Goal: Ask a question

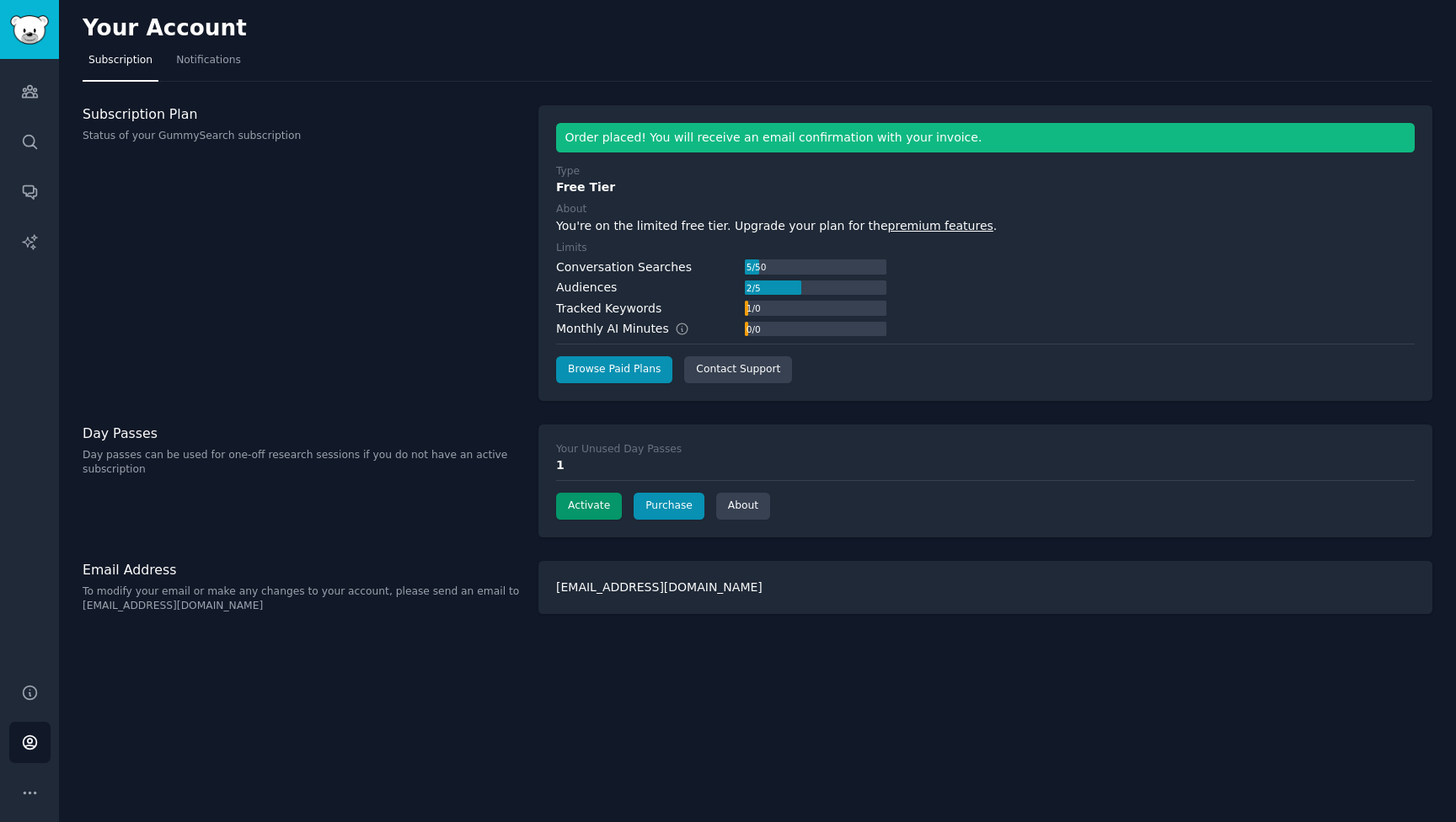
click at [586, 505] on button "Activate" at bounding box center [589, 506] width 66 height 27
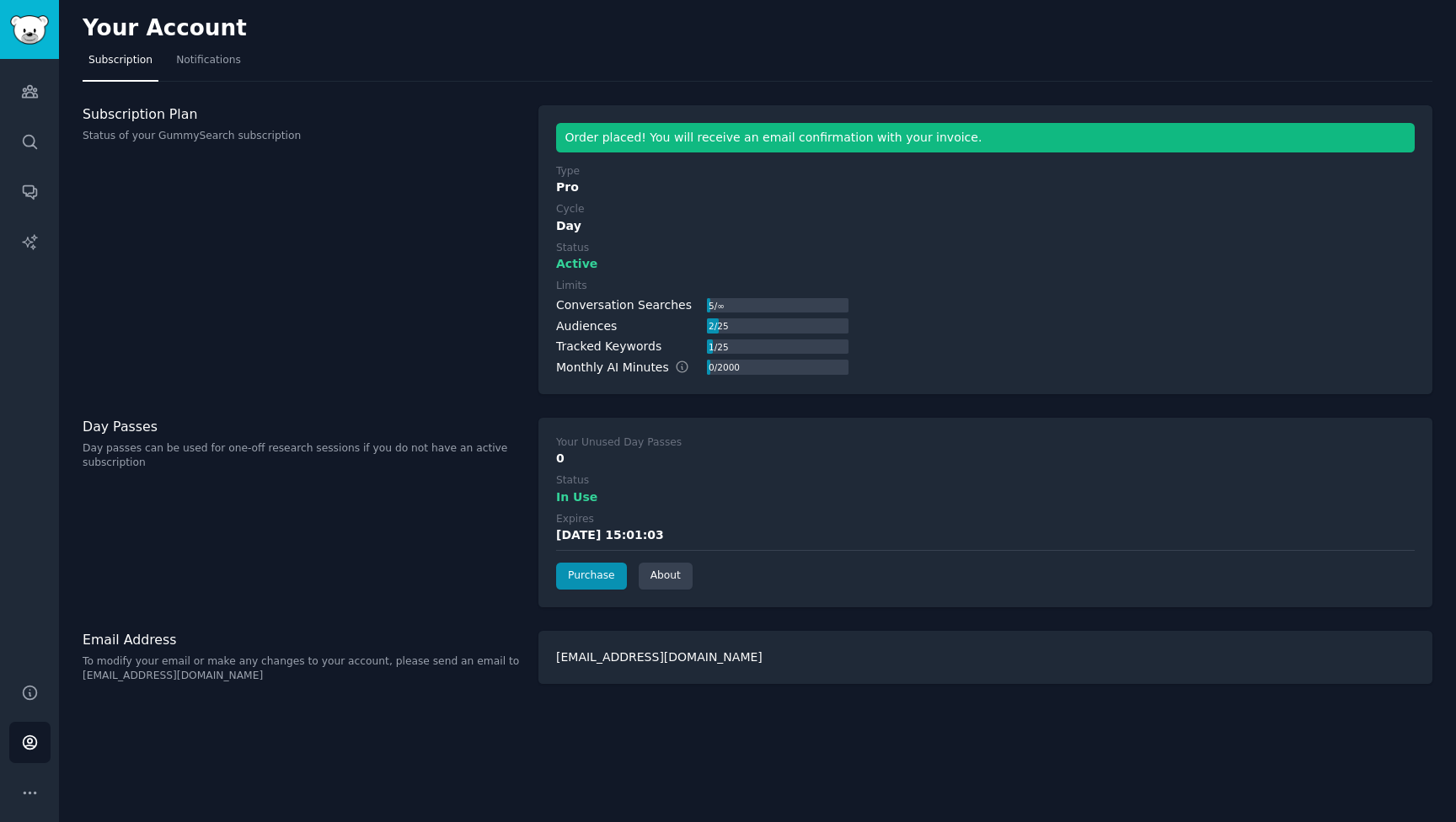
click at [837, 132] on div "Order placed! You will receive an email confirmation with your invoice." at bounding box center [985, 137] width 858 height 30
click at [19, 94] on link "Audiences" at bounding box center [29, 91] width 41 height 41
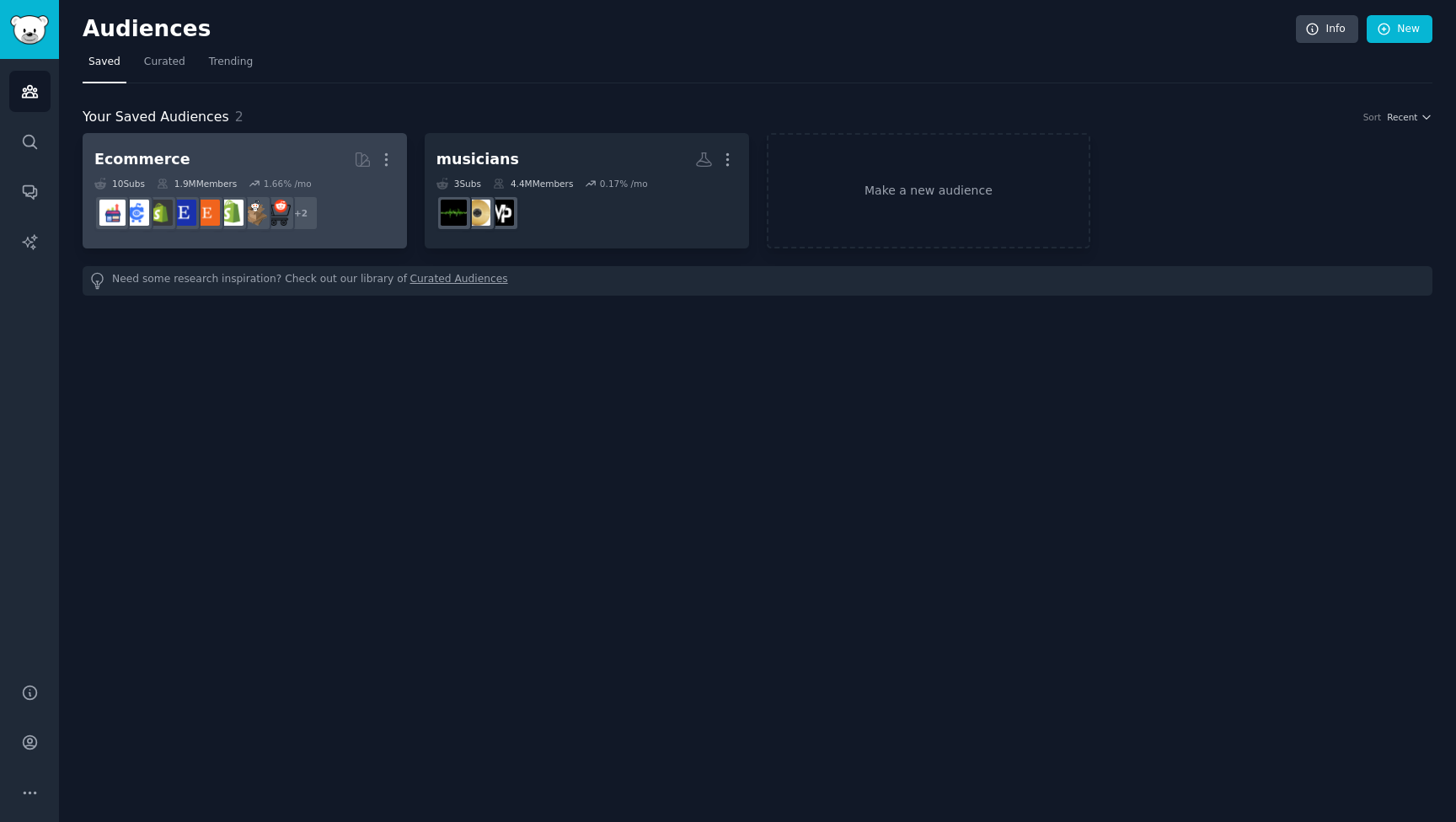
click at [259, 170] on h2 "Ecommerce More" at bounding box center [245, 159] width 301 height 30
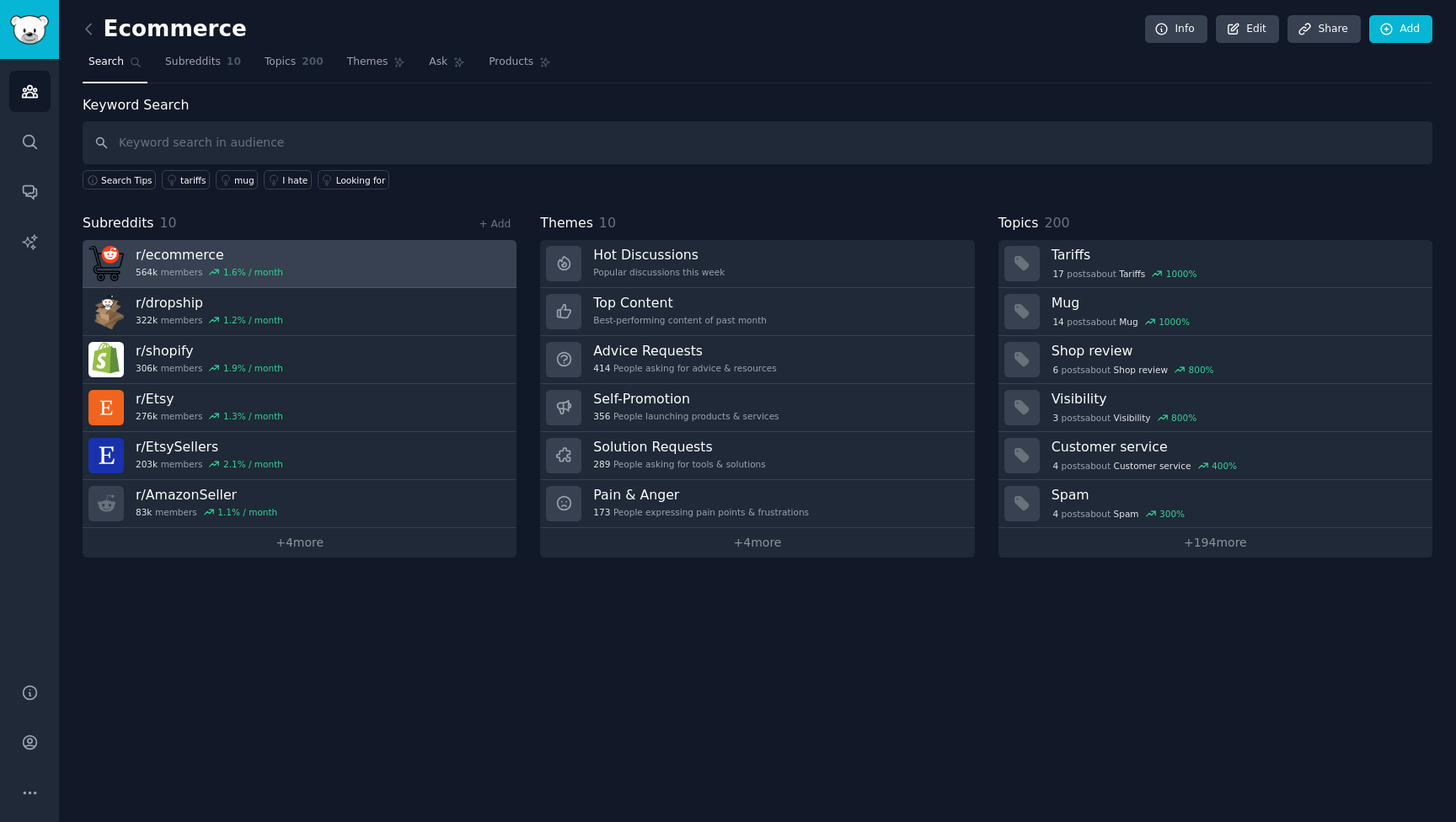
click at [290, 264] on link "r/ ecommerce 564k members 1.6 % / month" at bounding box center [299, 264] width 434 height 48
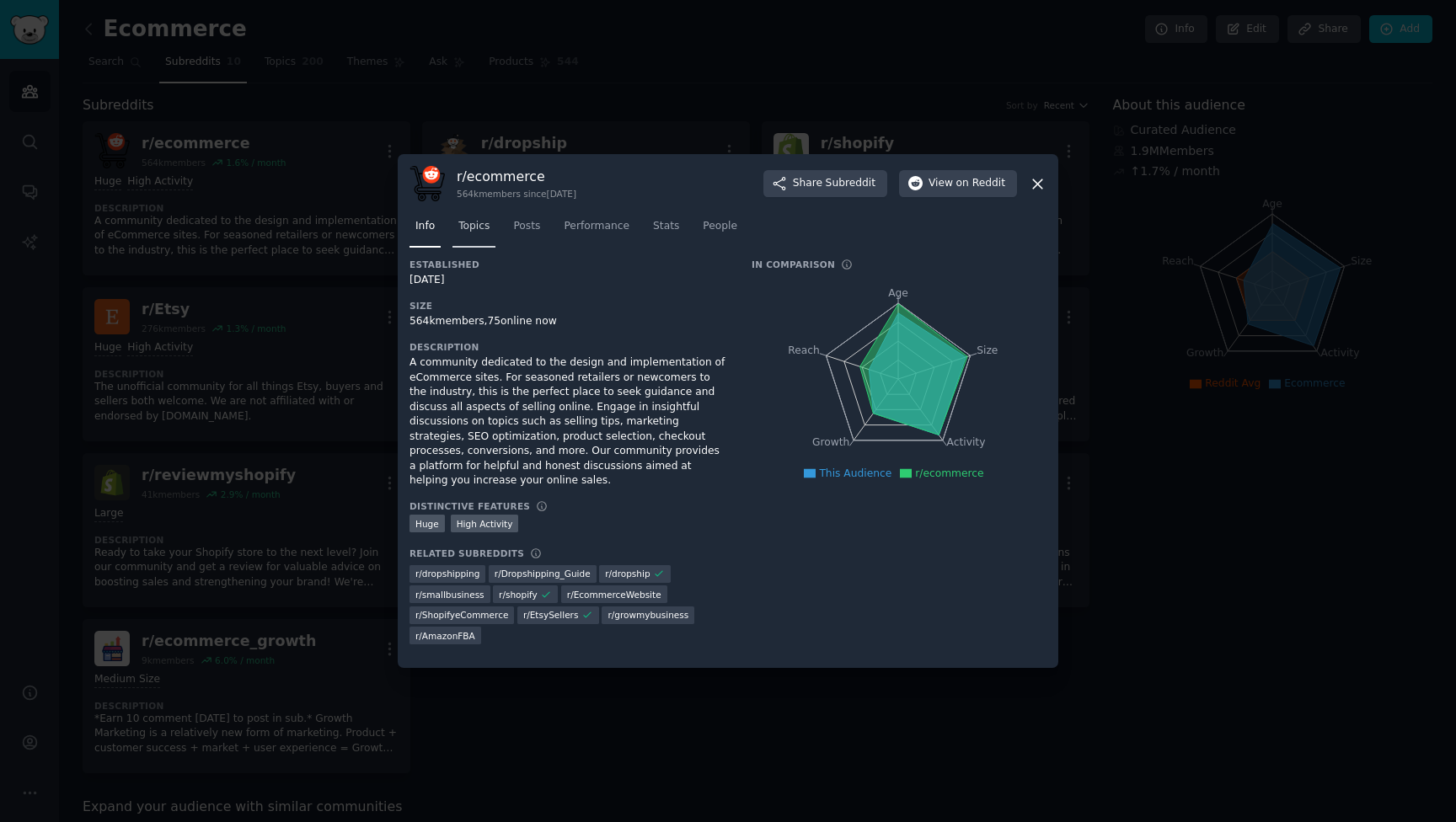
click at [487, 224] on span "Topics" at bounding box center [473, 226] width 31 height 15
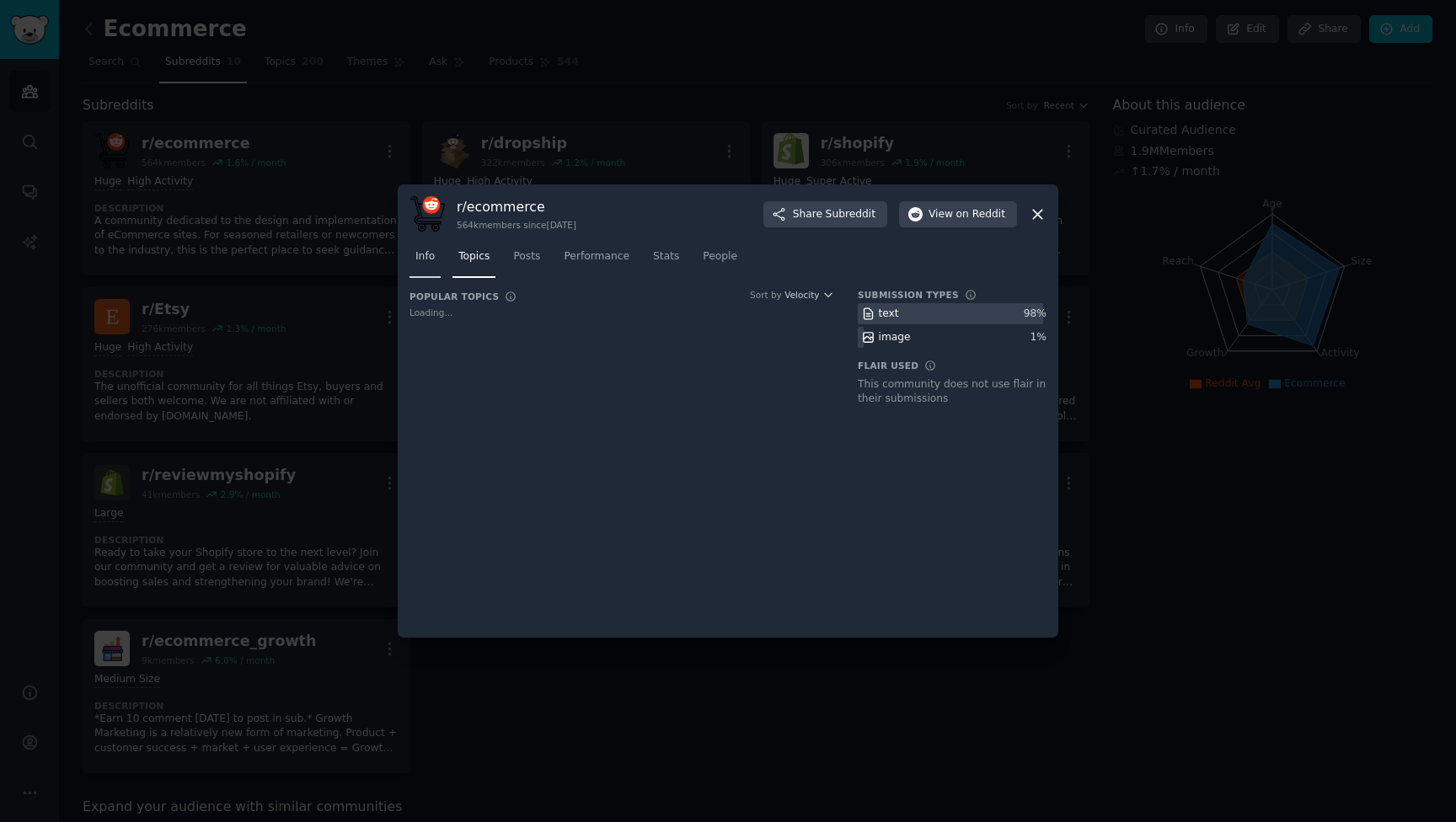
click at [432, 264] on span "Info" at bounding box center [425, 256] width 19 height 15
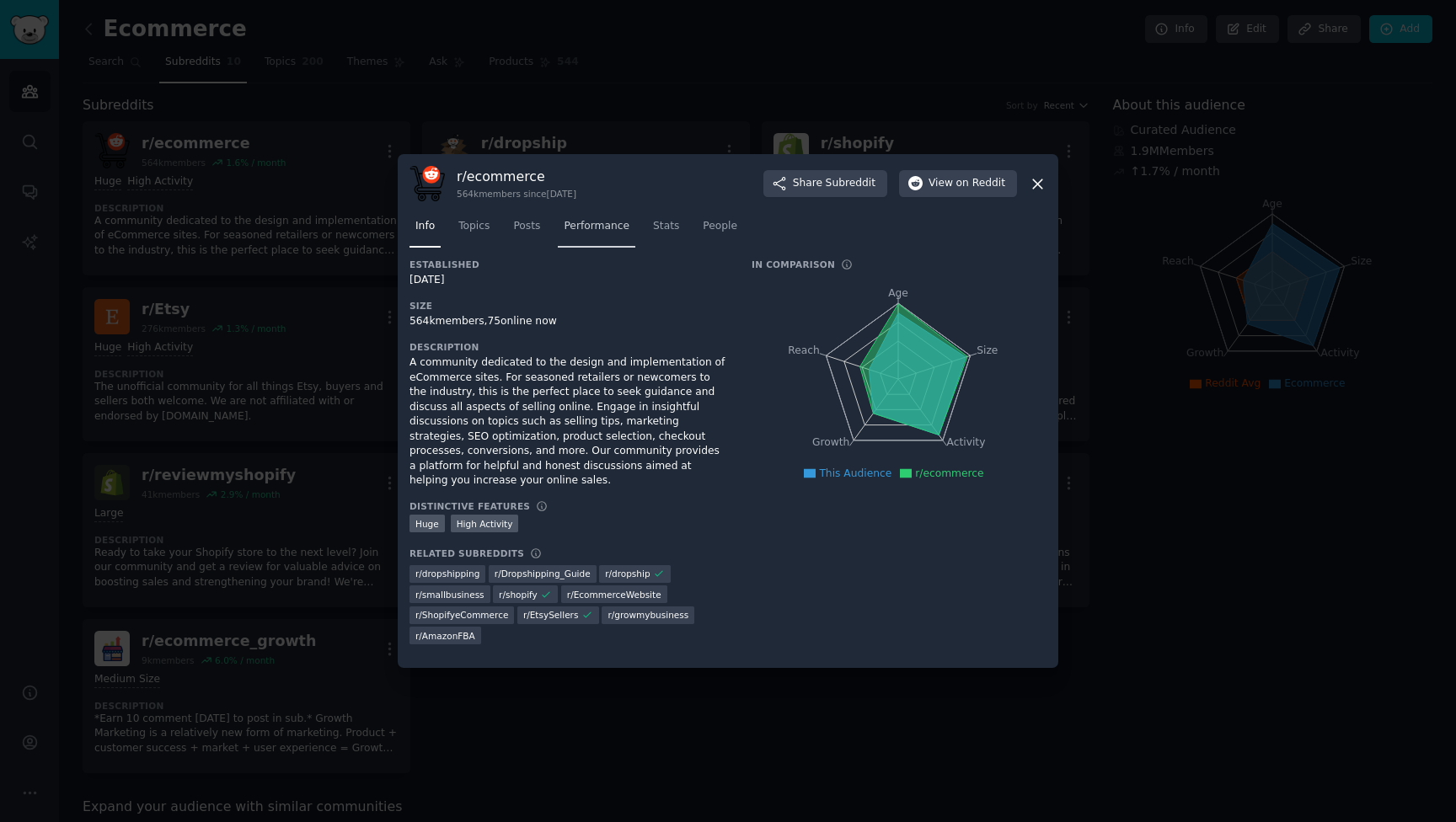
click at [586, 229] on span "Performance" at bounding box center [597, 226] width 66 height 15
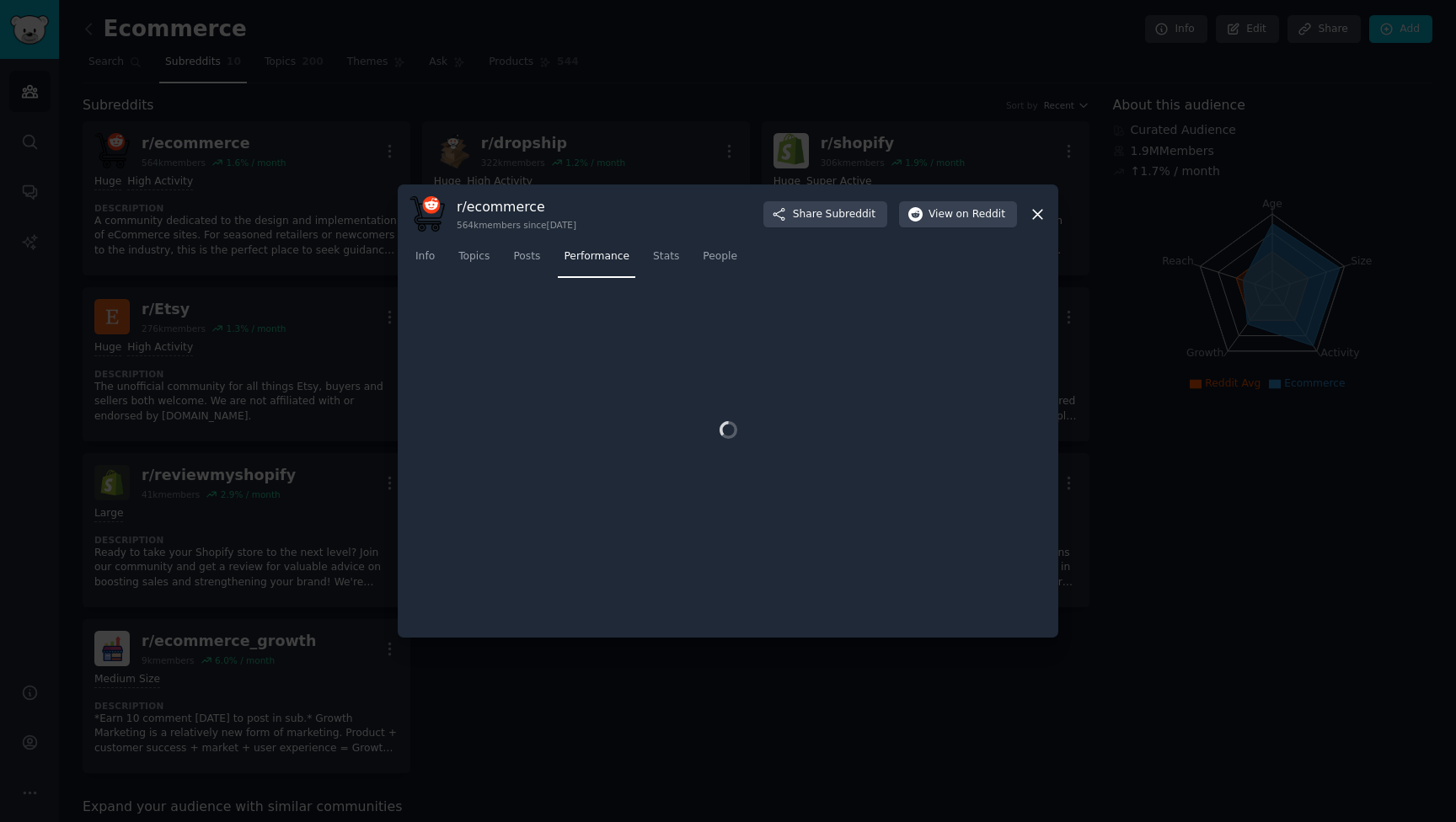
click at [440, 263] on nav "Info Topics Posts Performance Stats People" at bounding box center [728, 260] width 637 height 35
click at [312, 193] on div at bounding box center [728, 411] width 1456 height 822
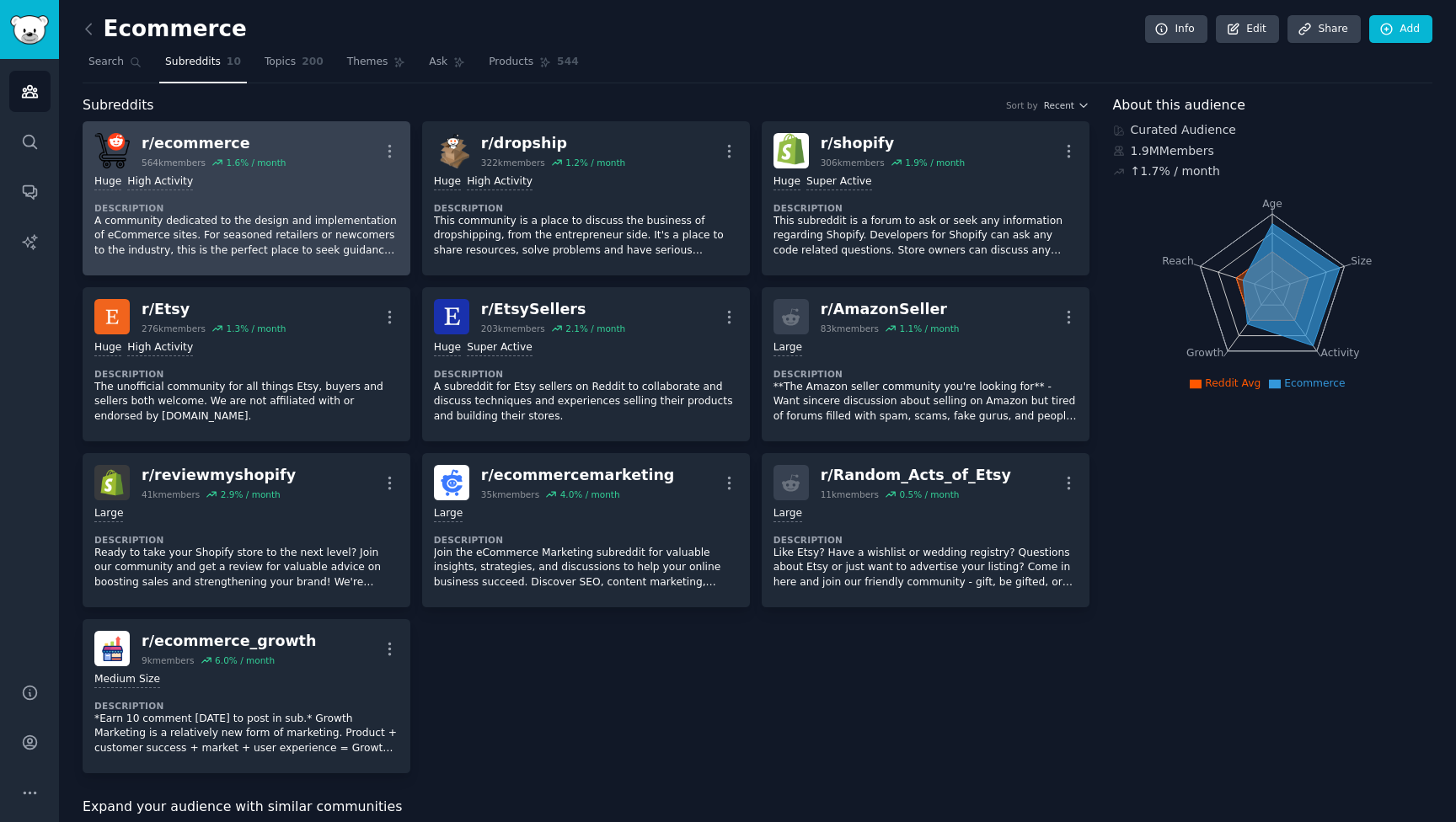
click at [198, 145] on div "r/ ecommerce" at bounding box center [213, 143] width 145 height 21
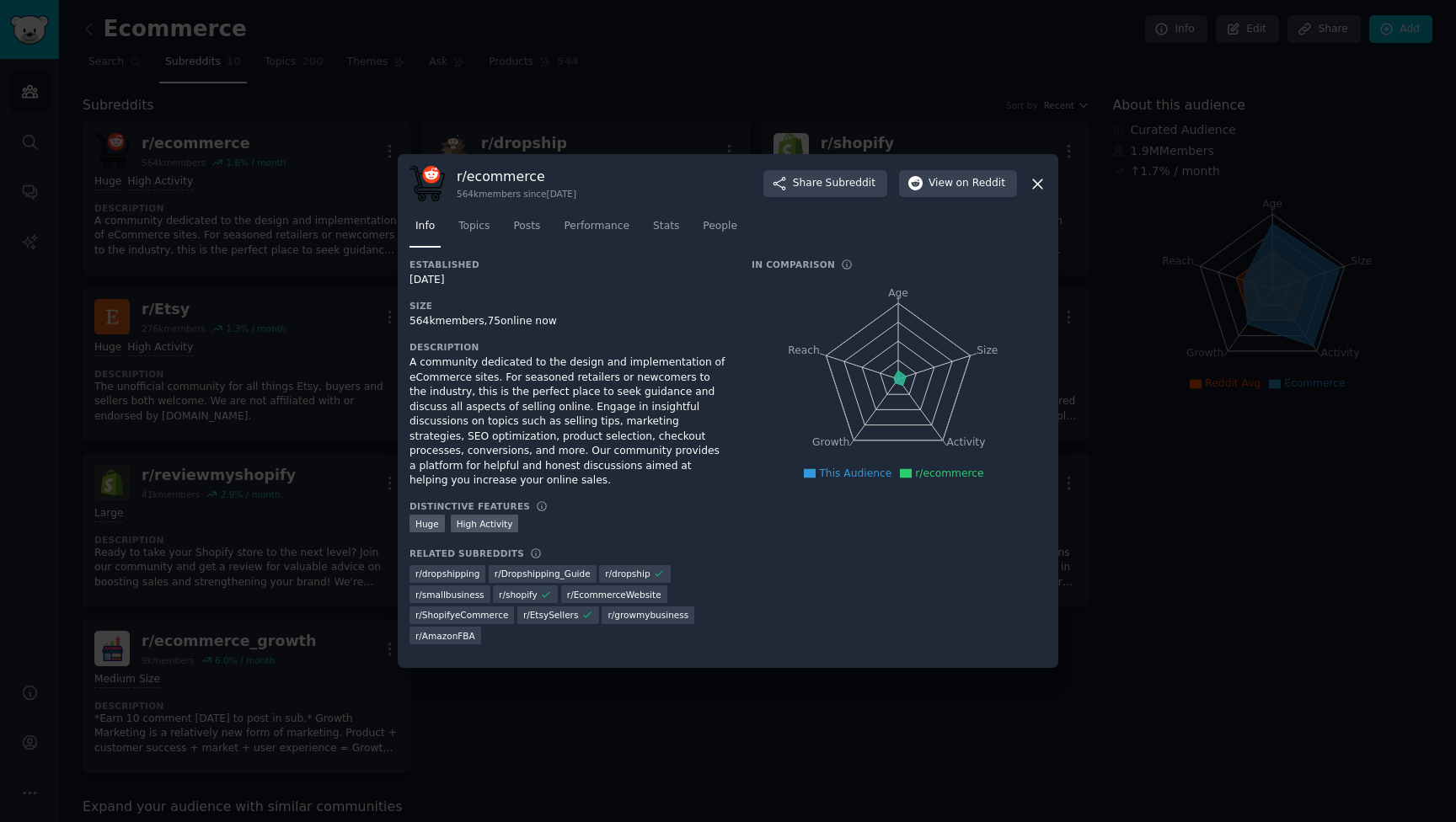
click at [220, 113] on div at bounding box center [728, 411] width 1456 height 822
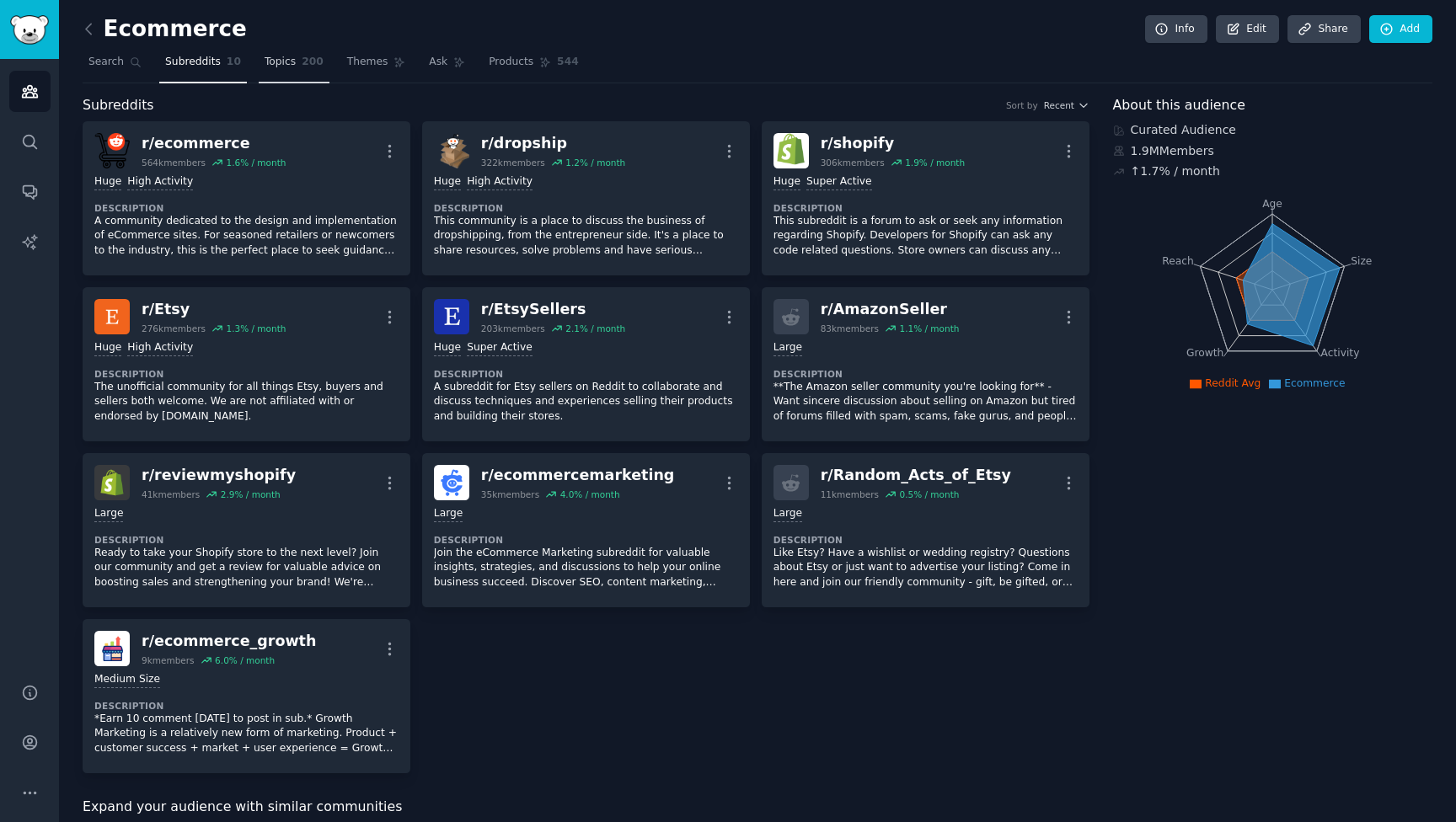
click at [276, 70] on link "Topics 200" at bounding box center [294, 66] width 71 height 35
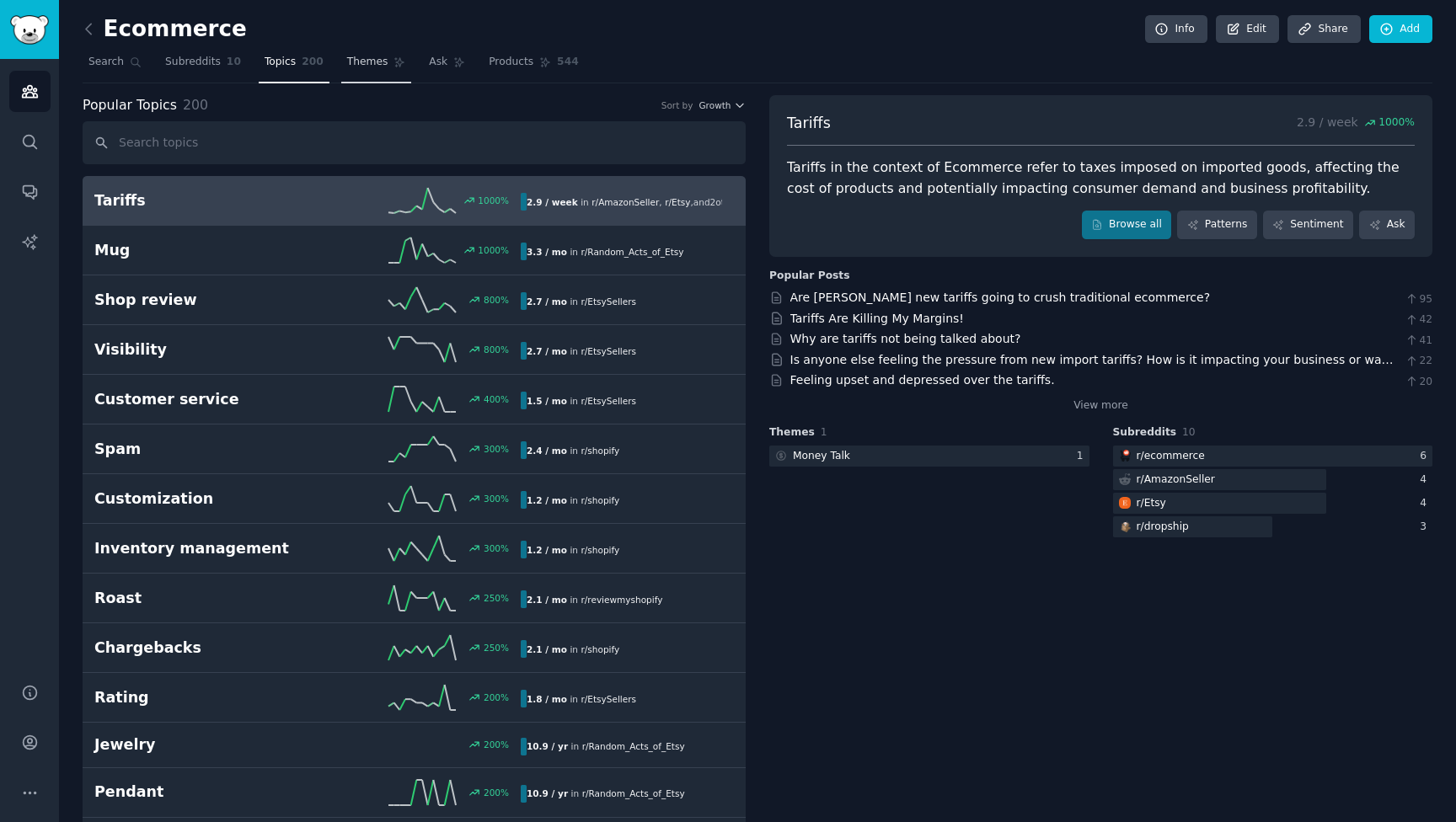
click at [344, 70] on link "Themes" at bounding box center [376, 66] width 71 height 35
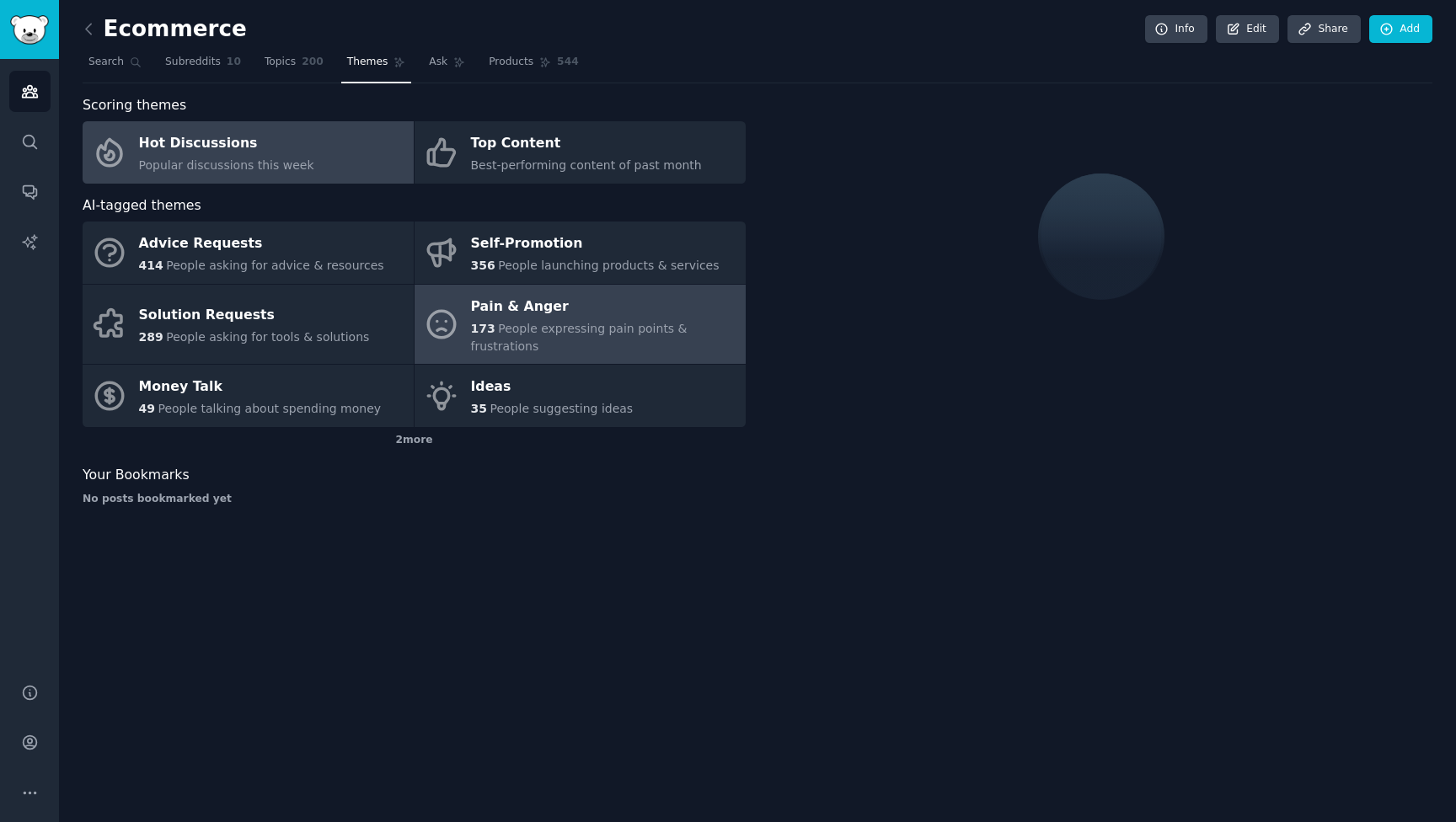
click at [512, 308] on div "Pain & Anger" at bounding box center [604, 306] width 266 height 27
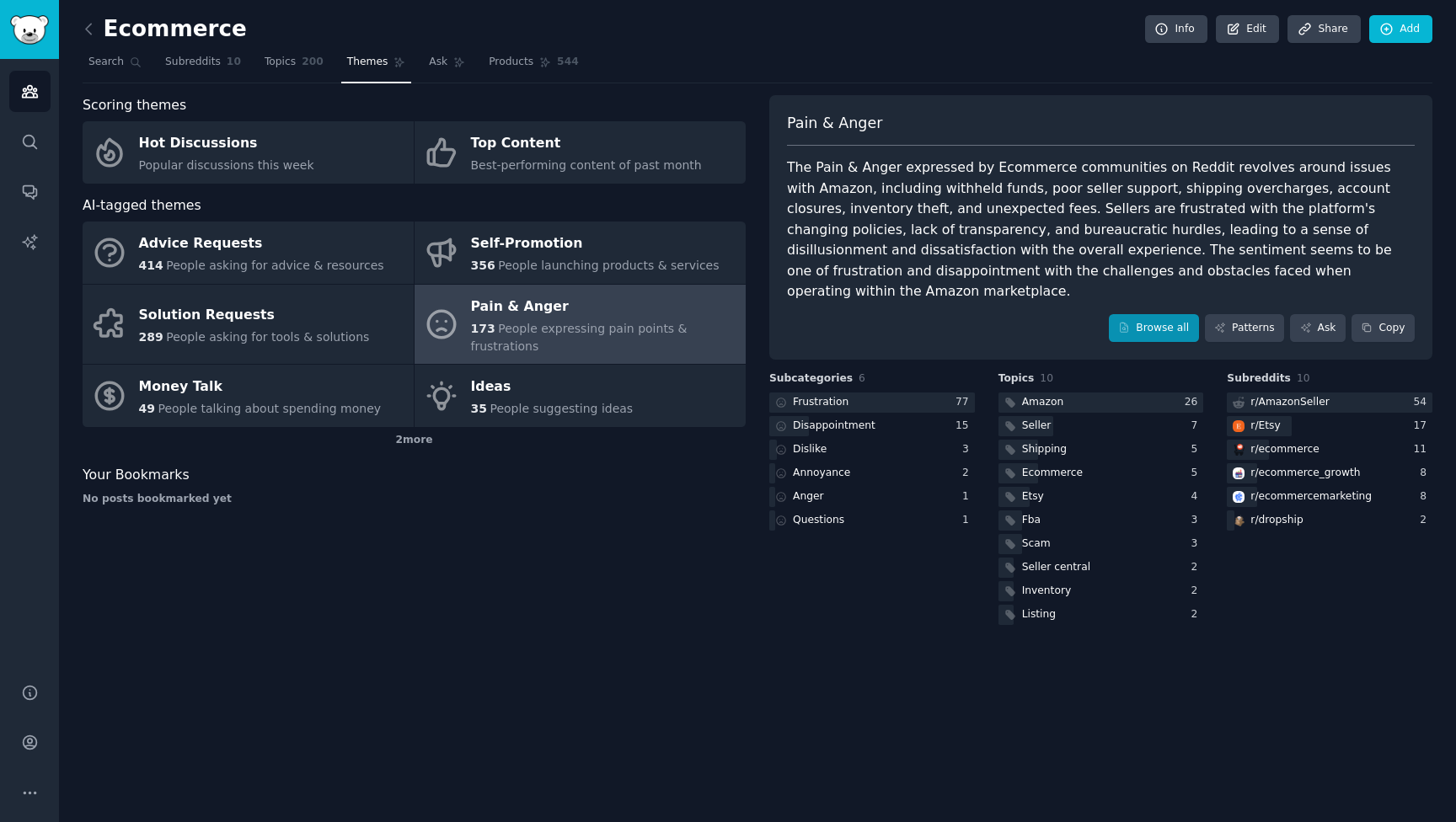
click at [1136, 314] on link "Browse all" at bounding box center [1154, 328] width 90 height 29
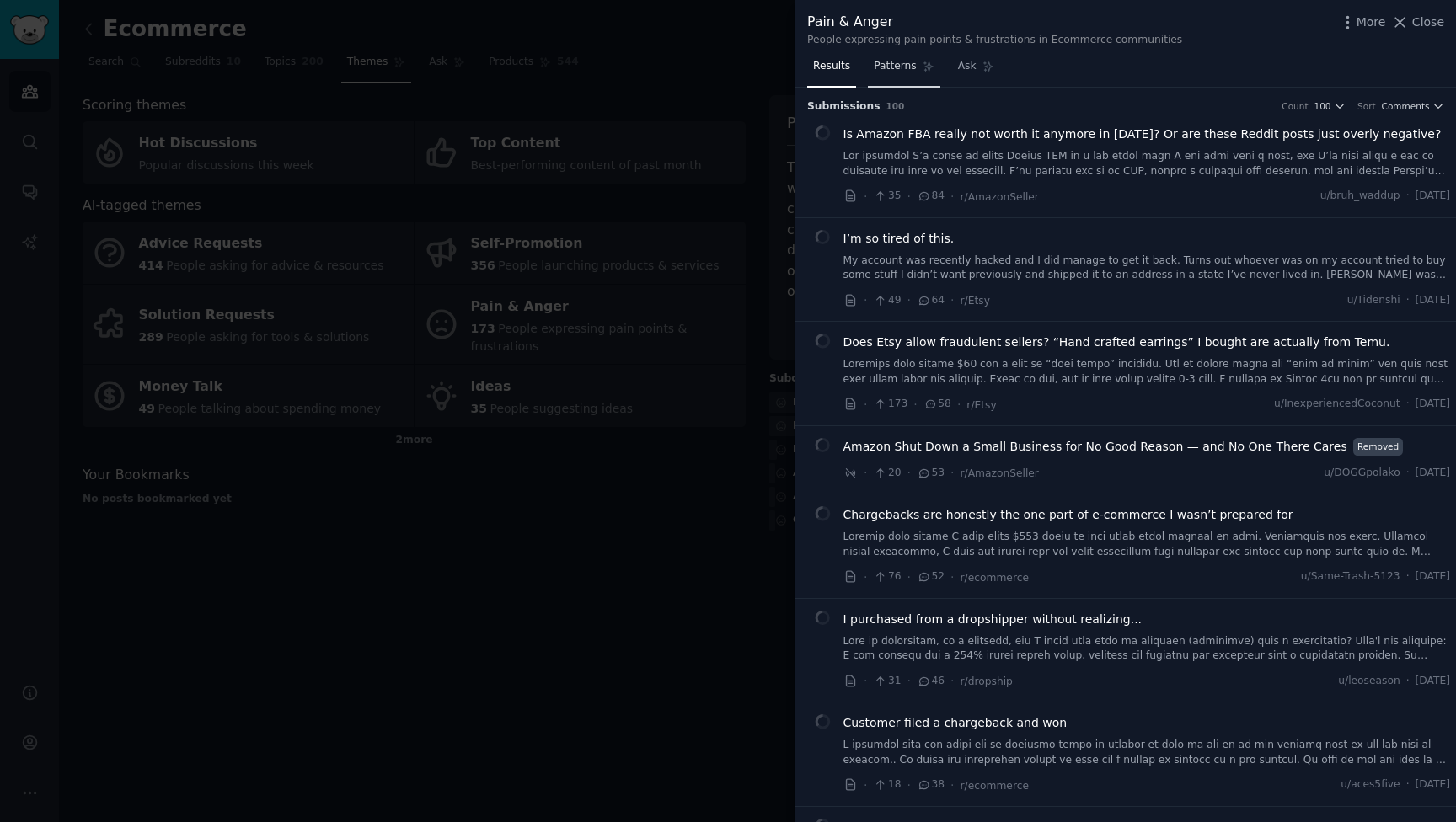
click at [884, 79] on link "Patterns" at bounding box center [904, 70] width 72 height 35
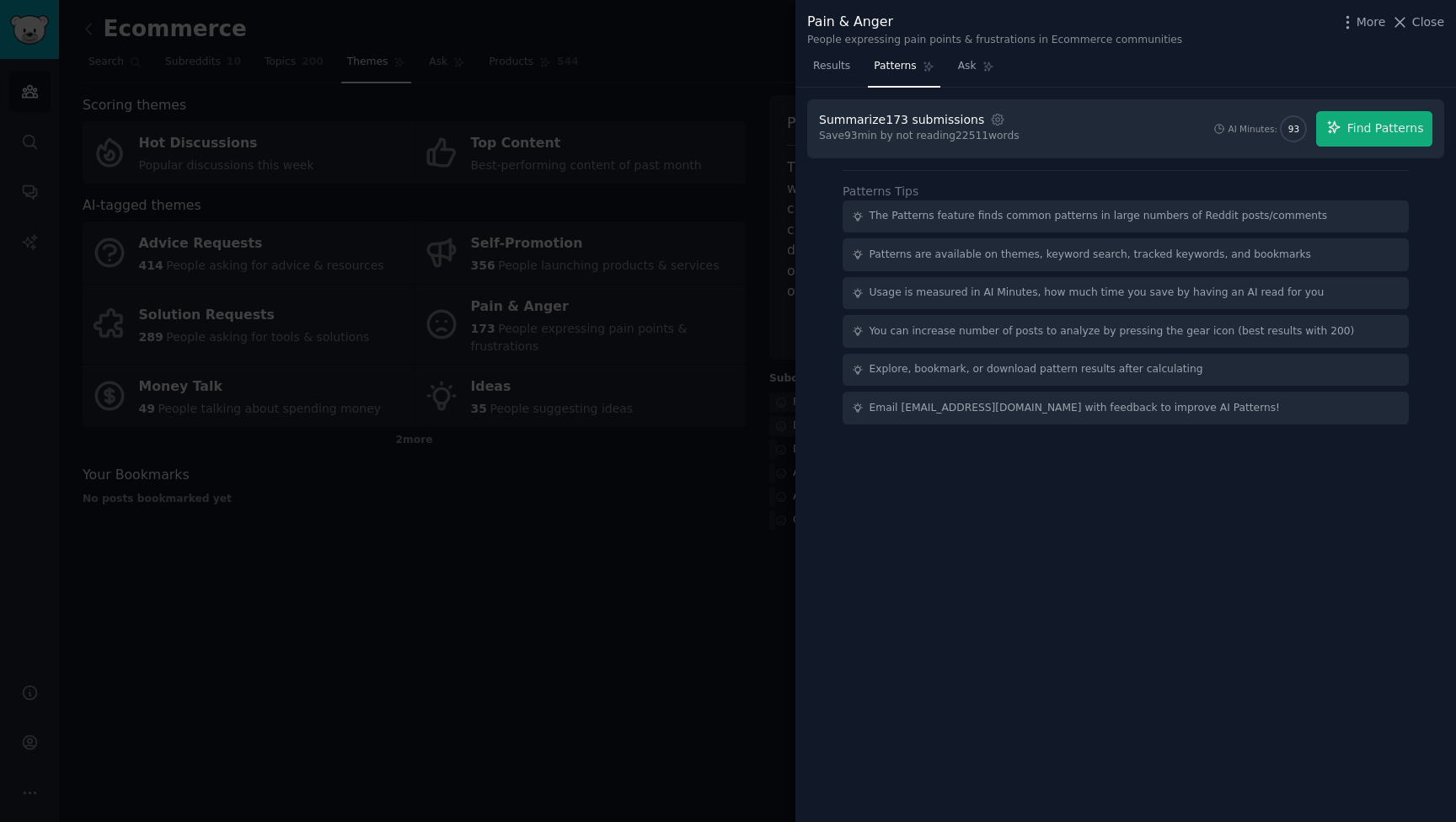
click at [927, 217] on div "The Patterns feature finds common patterns in large numbers of Reddit posts/com…" at bounding box center [1098, 216] width 458 height 15
click at [1338, 133] on icon "button" at bounding box center [1333, 127] width 15 height 15
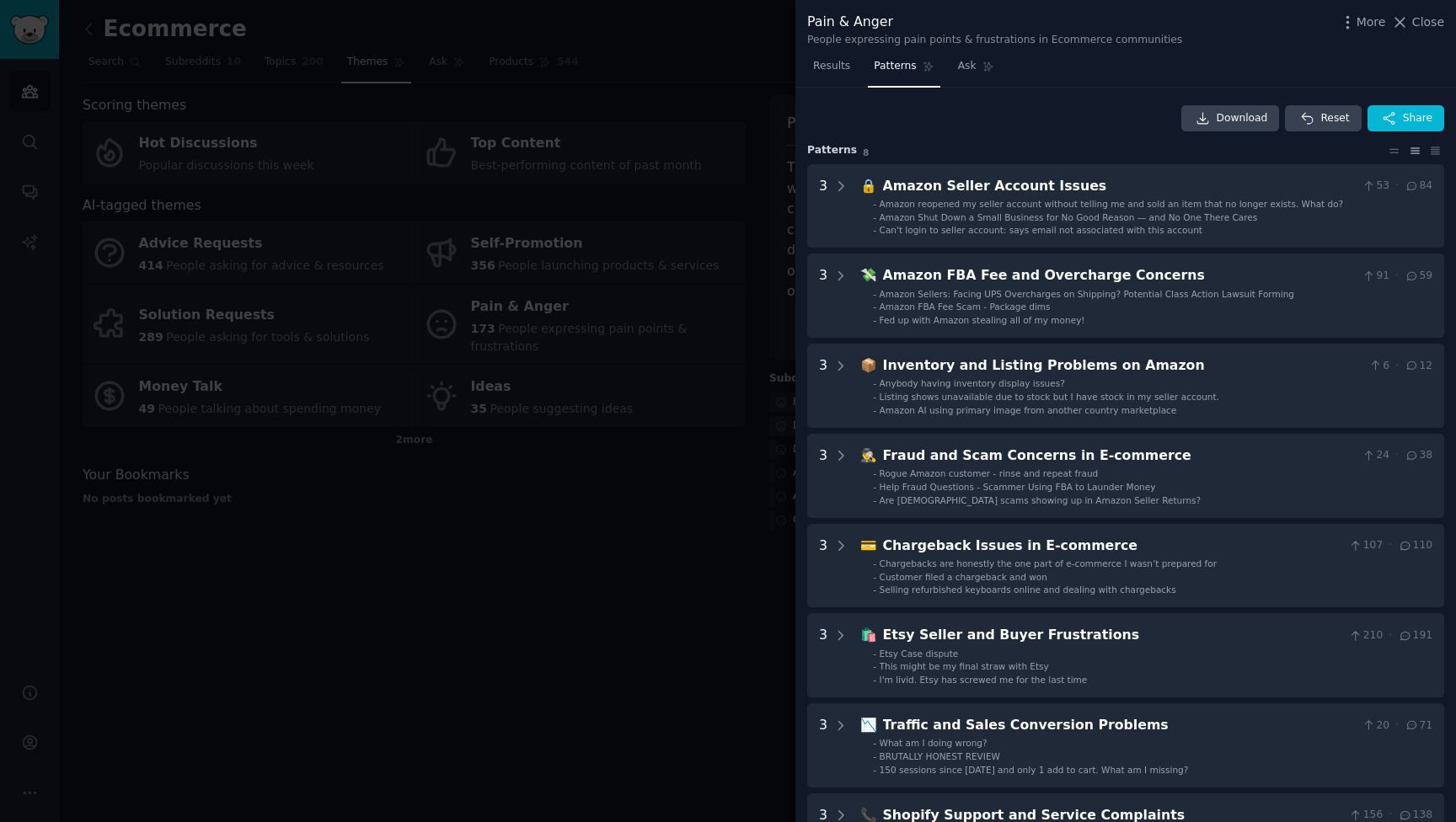
click at [635, 305] on div at bounding box center [728, 411] width 1456 height 822
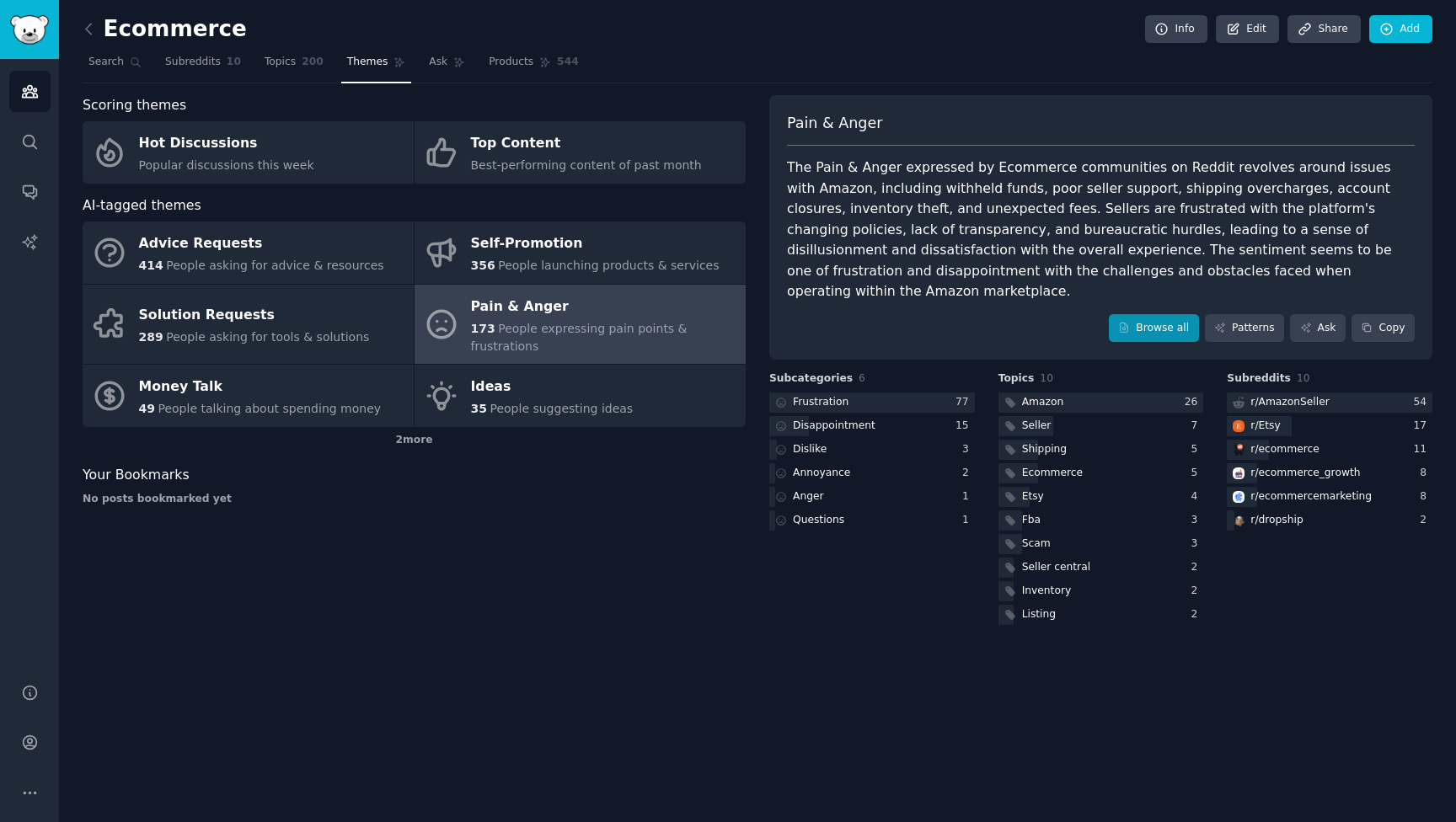
click at [1143, 314] on link "Browse all" at bounding box center [1154, 328] width 90 height 29
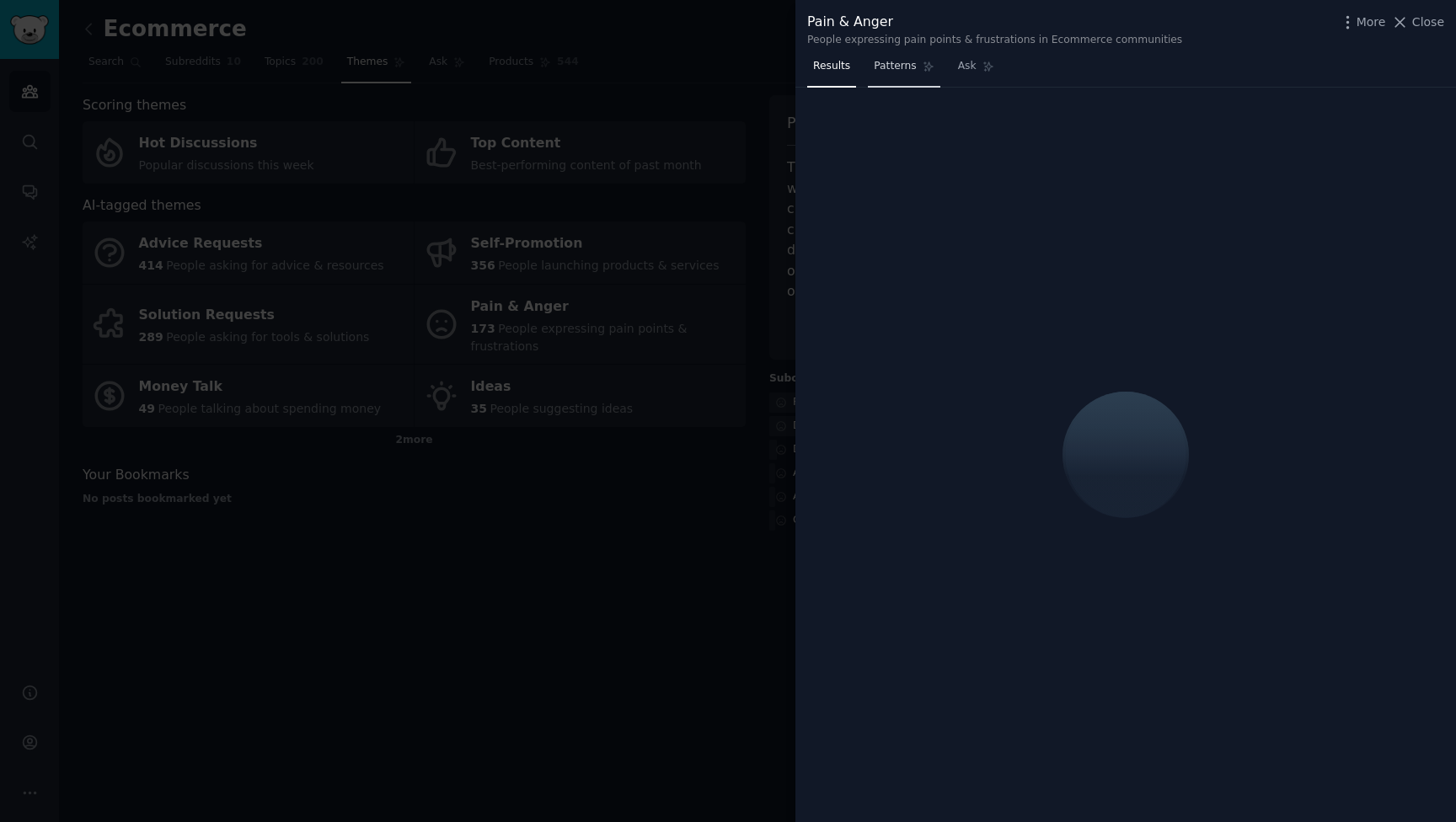
click at [883, 68] on span "Patterns" at bounding box center [895, 66] width 42 height 15
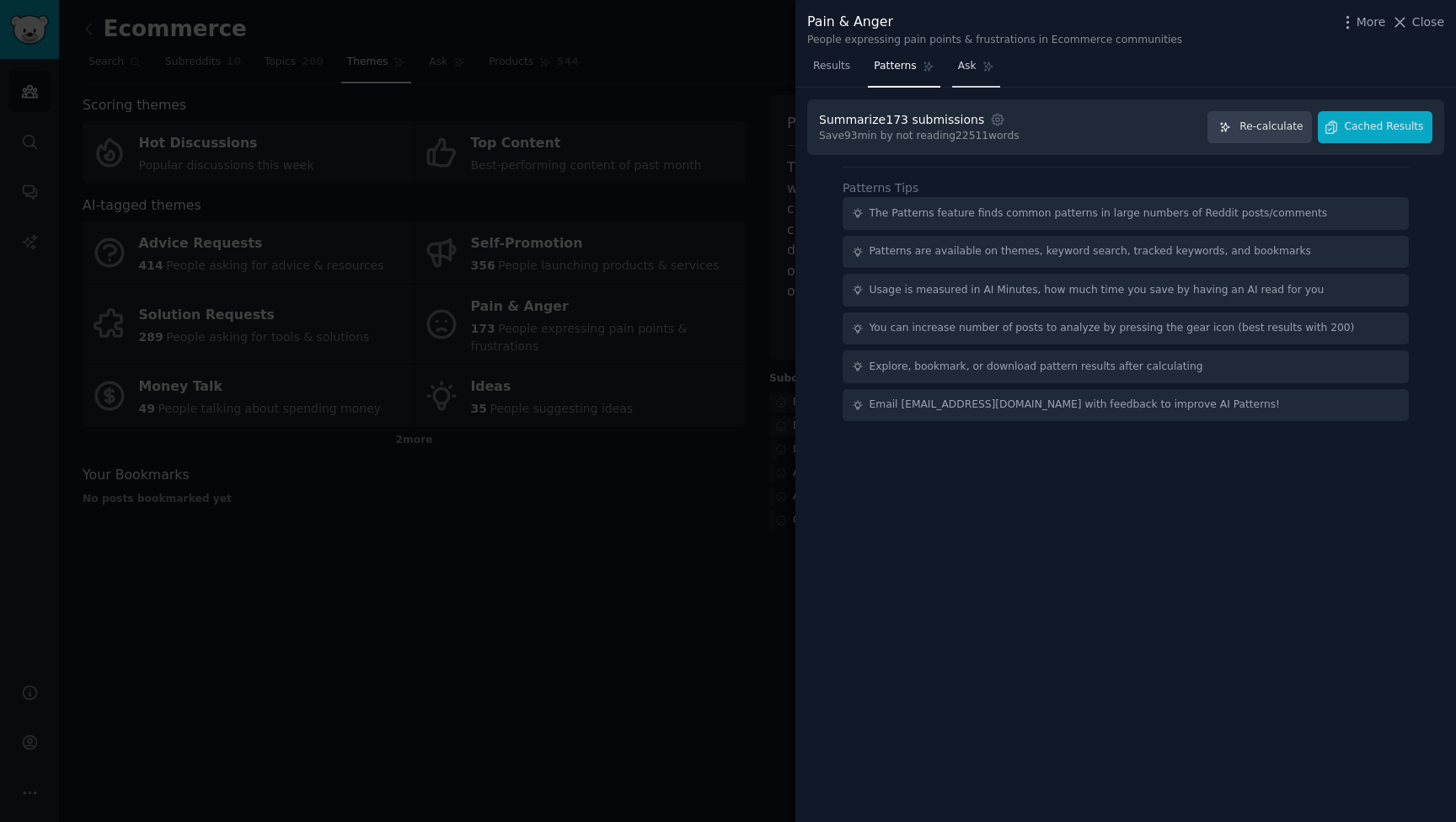
click at [984, 54] on link "Ask" at bounding box center [976, 70] width 48 height 35
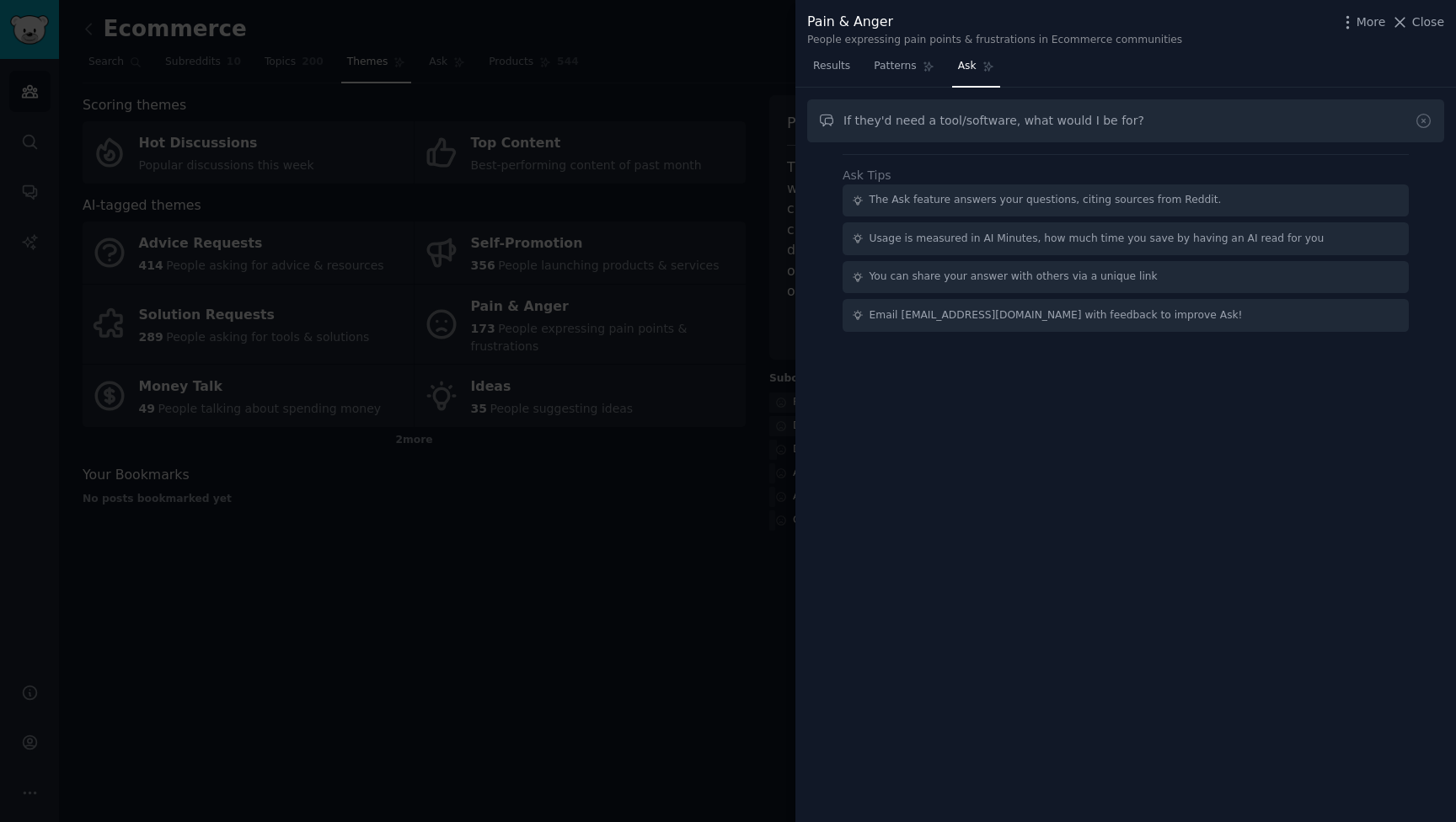
type input "If they'd need a tool/software, what would I be for?"
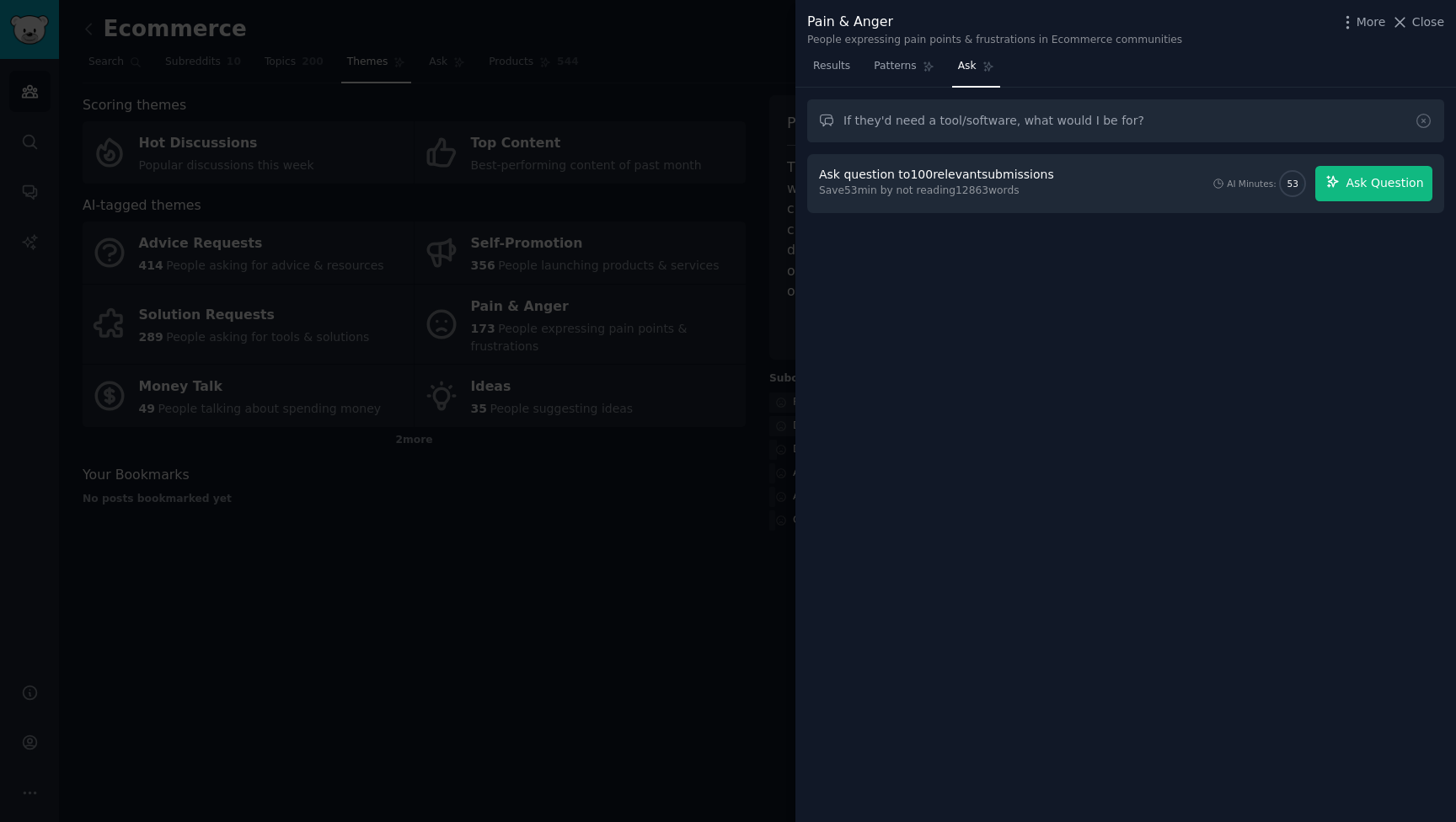
click at [1340, 186] on icon "button" at bounding box center [1332, 181] width 15 height 15
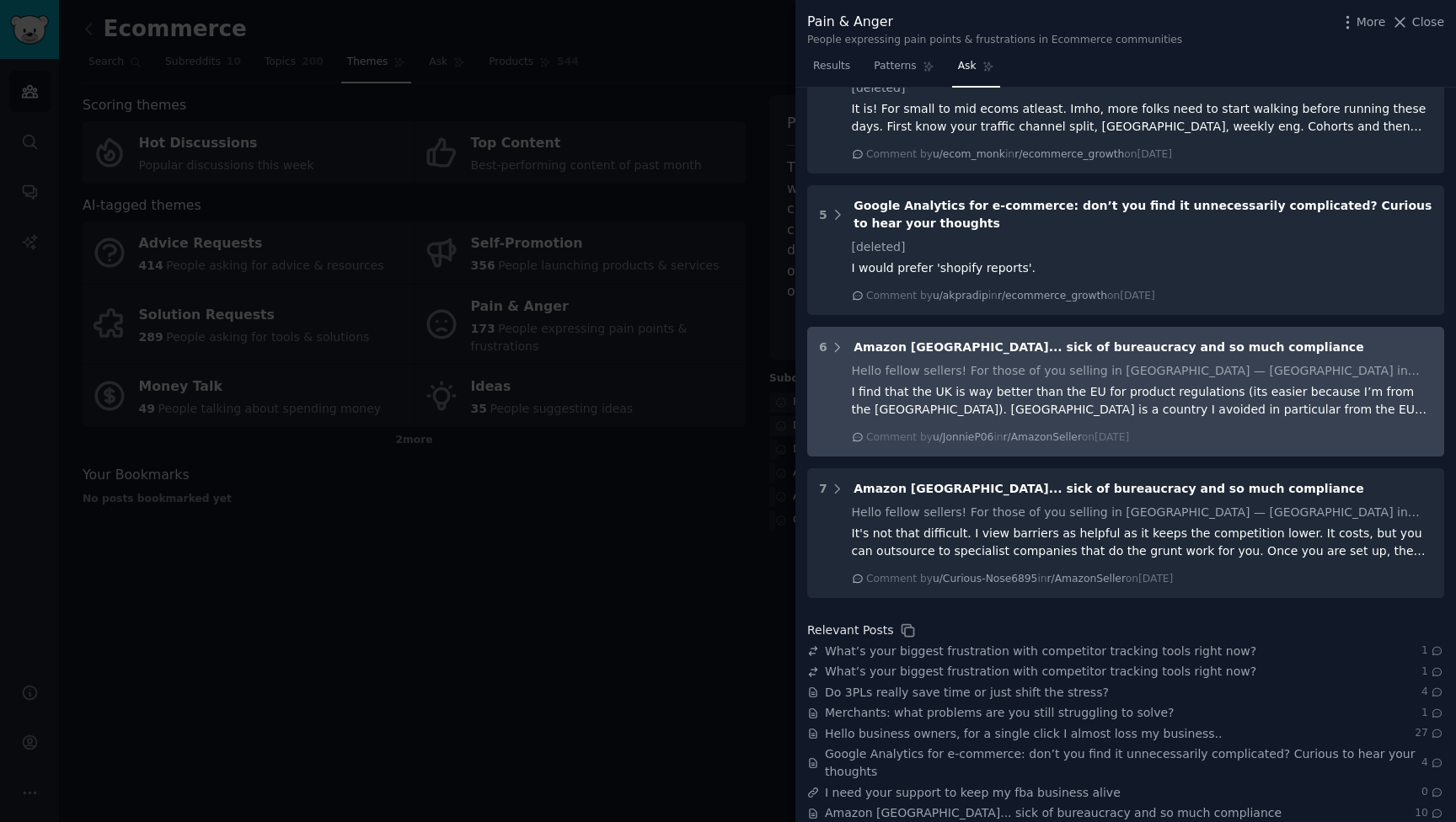
scroll to position [1157, 0]
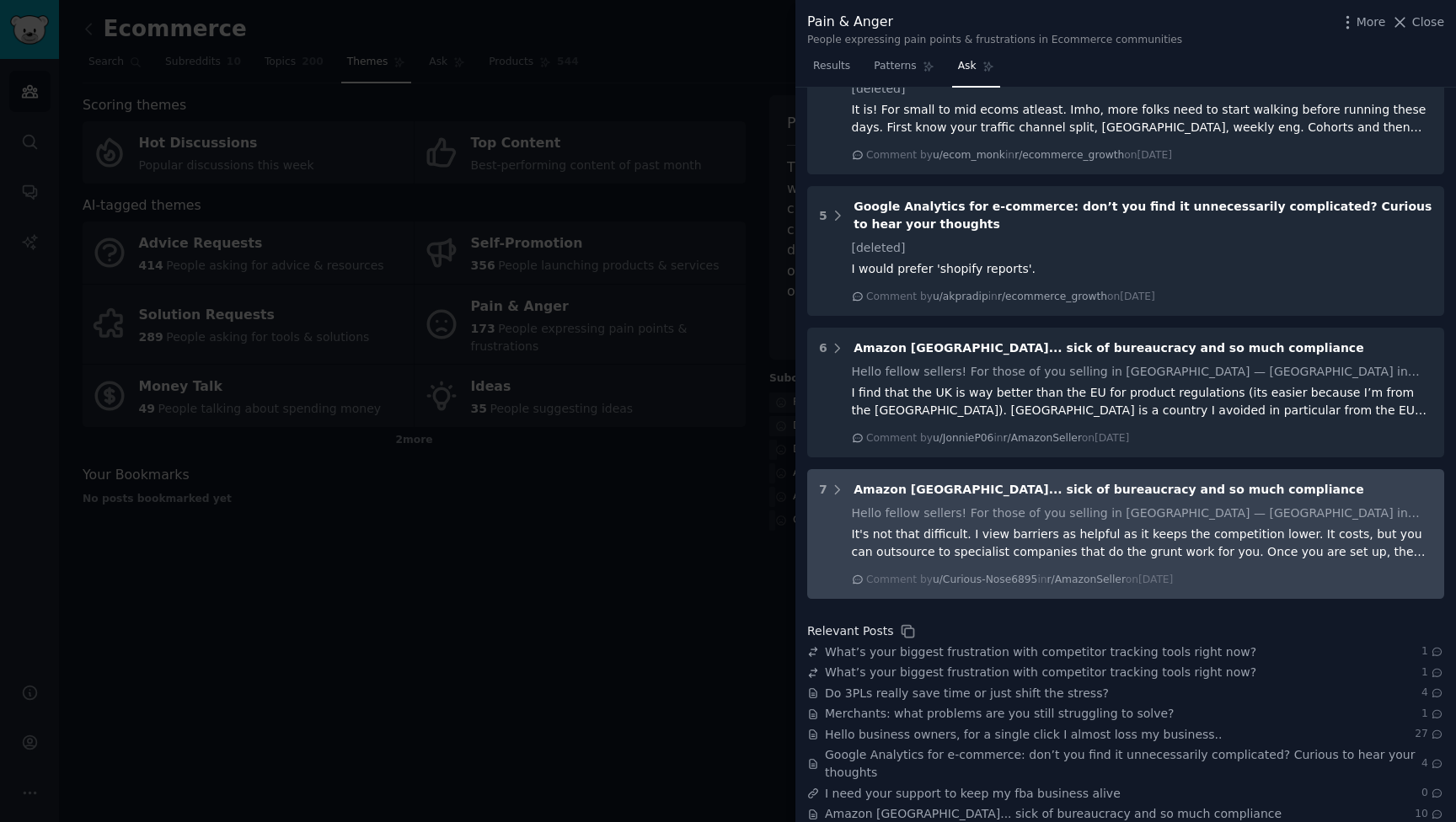
click at [956, 526] on div "It's not that difficult. I view barriers as helpful as it keeps the competition…" at bounding box center [1142, 544] width 581 height 36
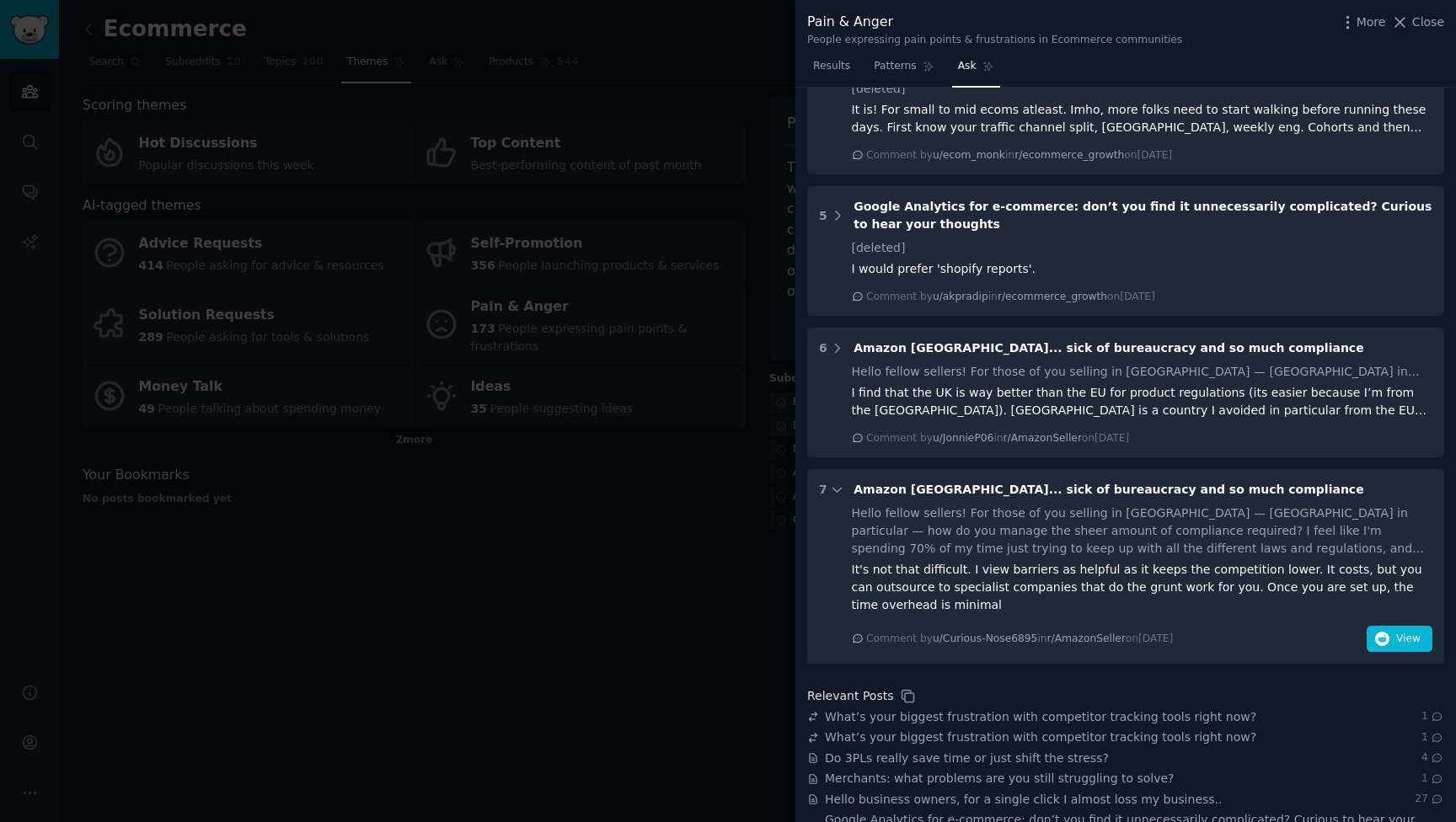
click at [746, 396] on div at bounding box center [728, 411] width 1456 height 822
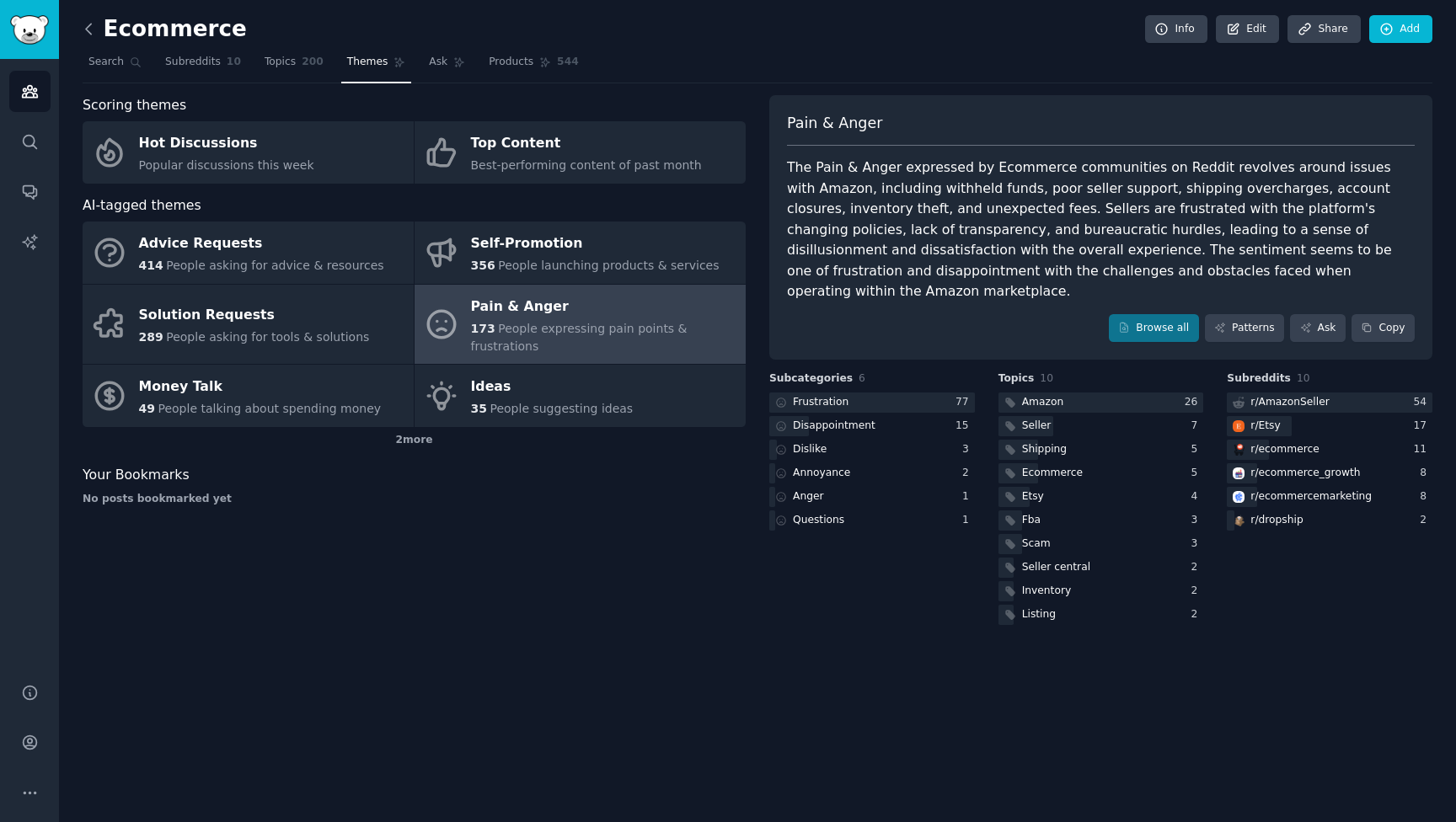
click at [90, 22] on icon at bounding box center [89, 29] width 18 height 18
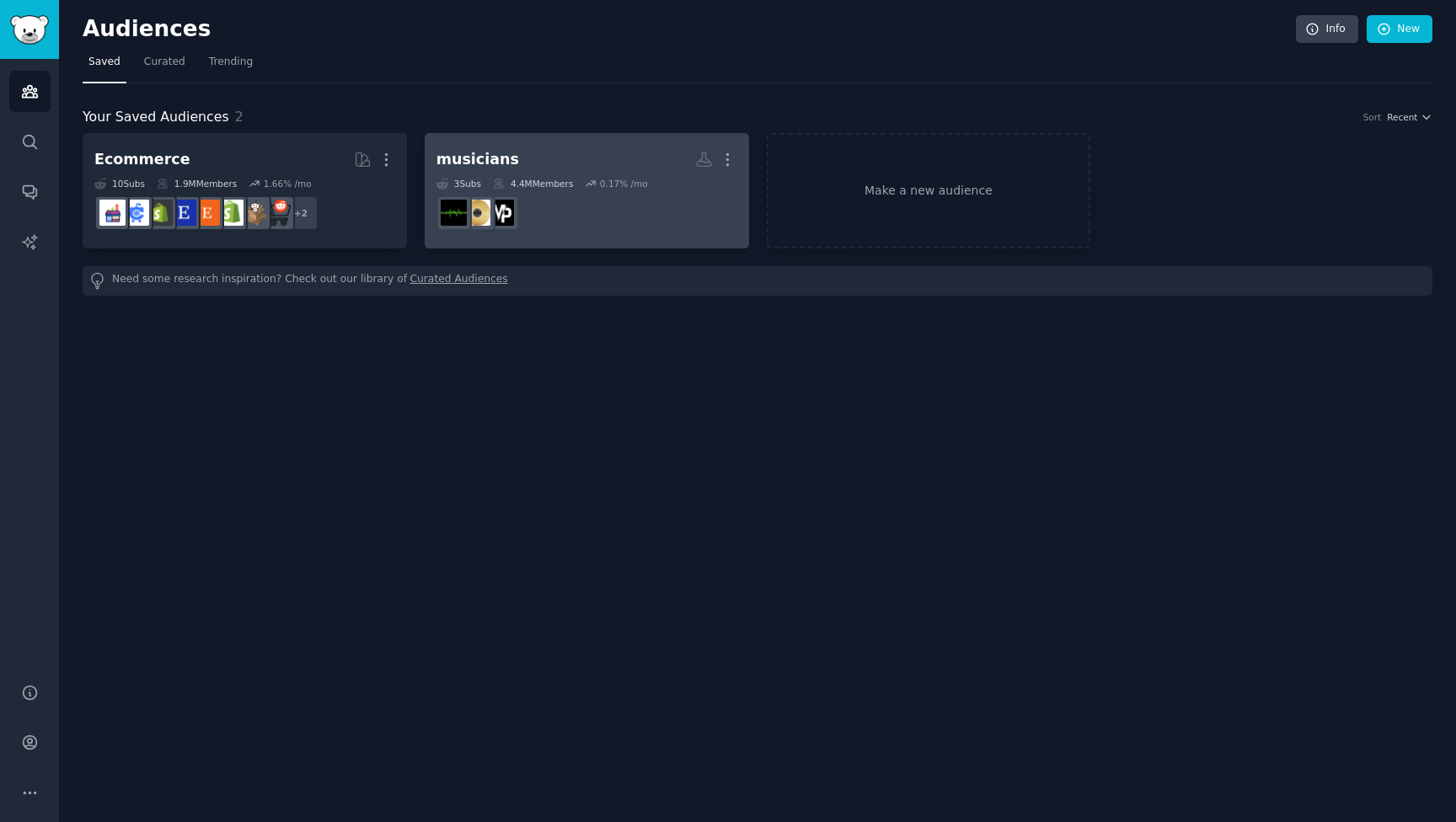
click at [517, 157] on h2 "musicians More" at bounding box center [587, 159] width 301 height 30
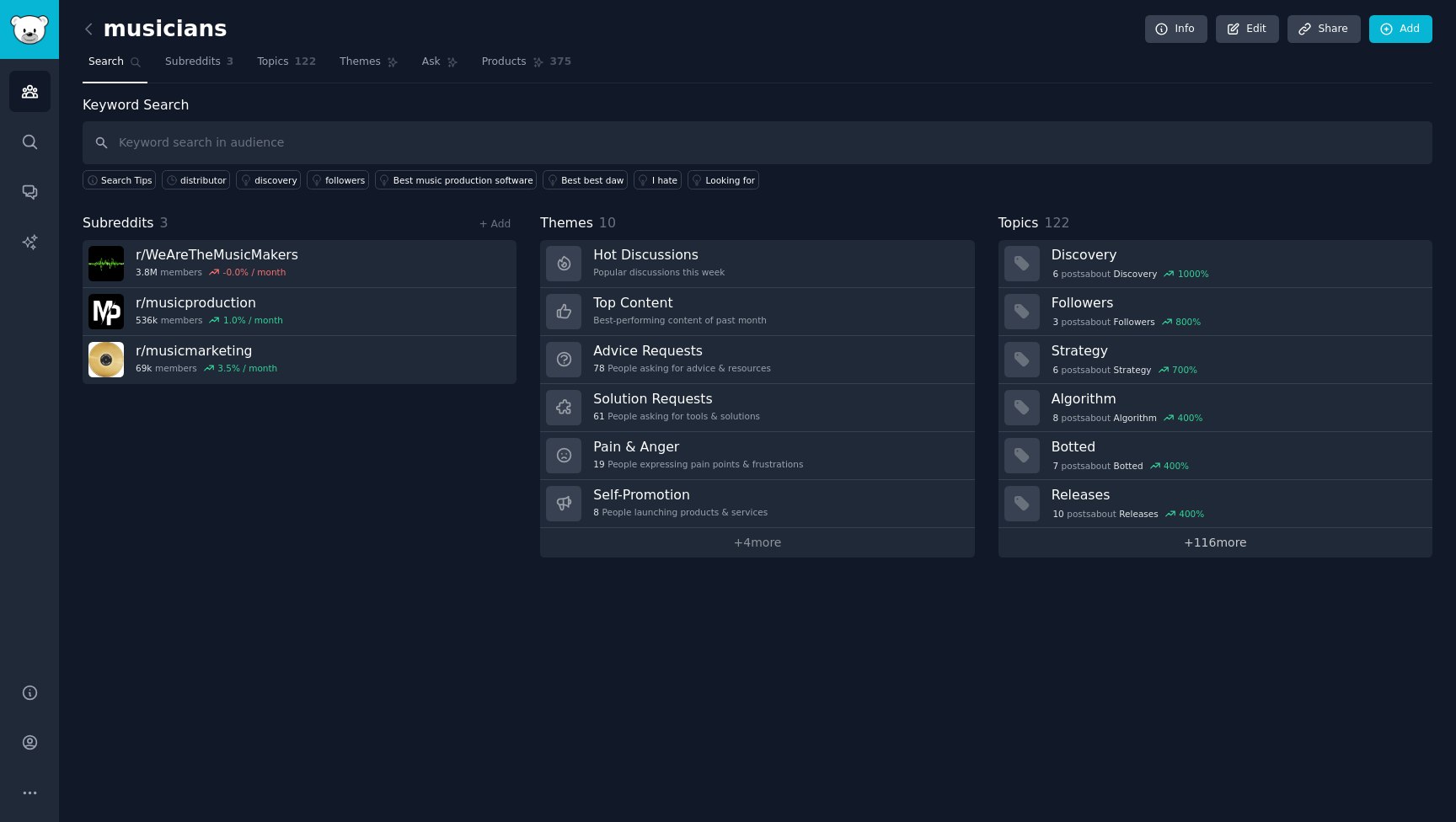
click at [1198, 542] on link "+ 116 more" at bounding box center [1215, 543] width 434 height 30
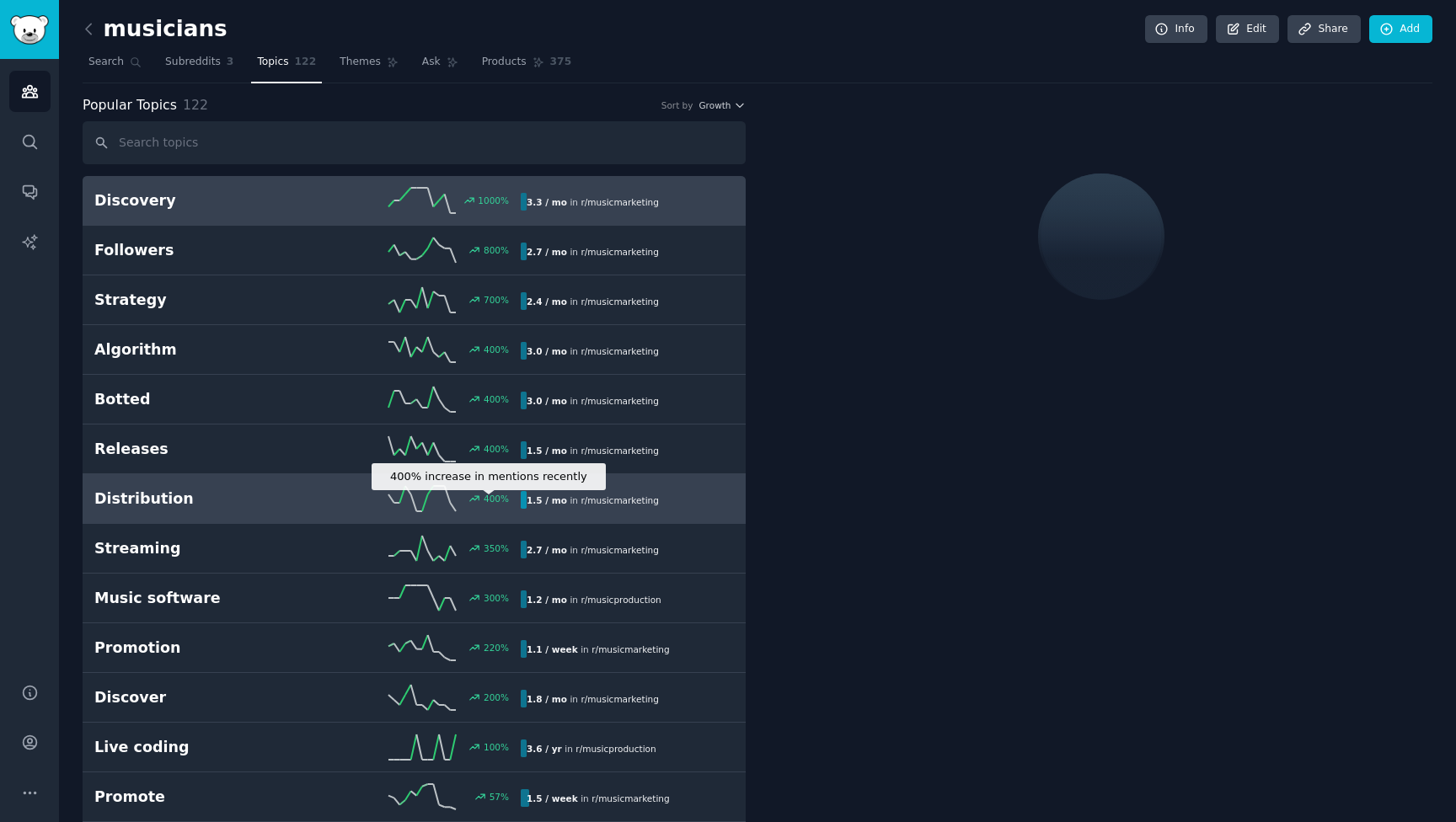
scroll to position [13, 0]
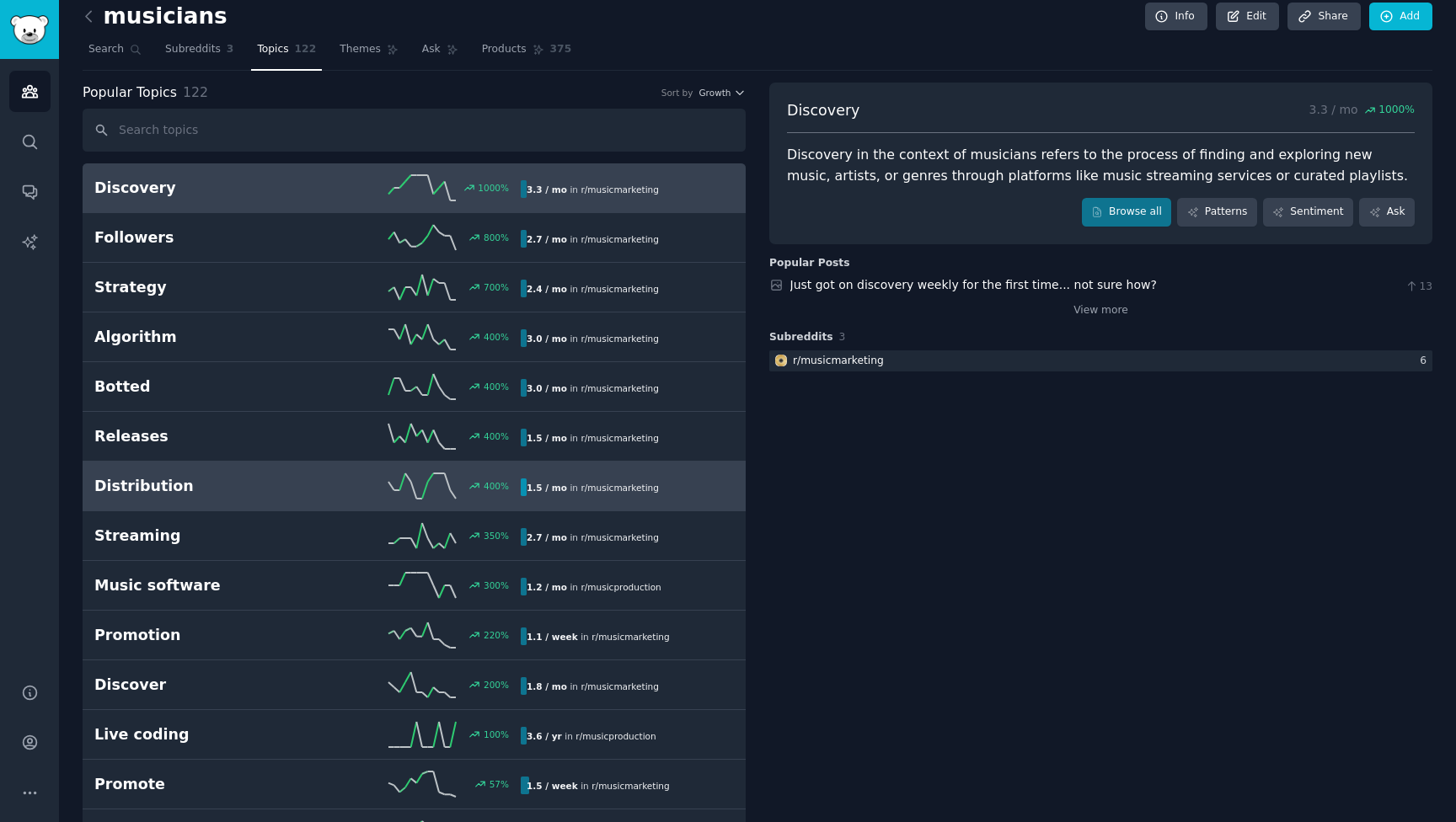
click at [278, 489] on h2 "Distribution" at bounding box center [201, 486] width 213 height 21
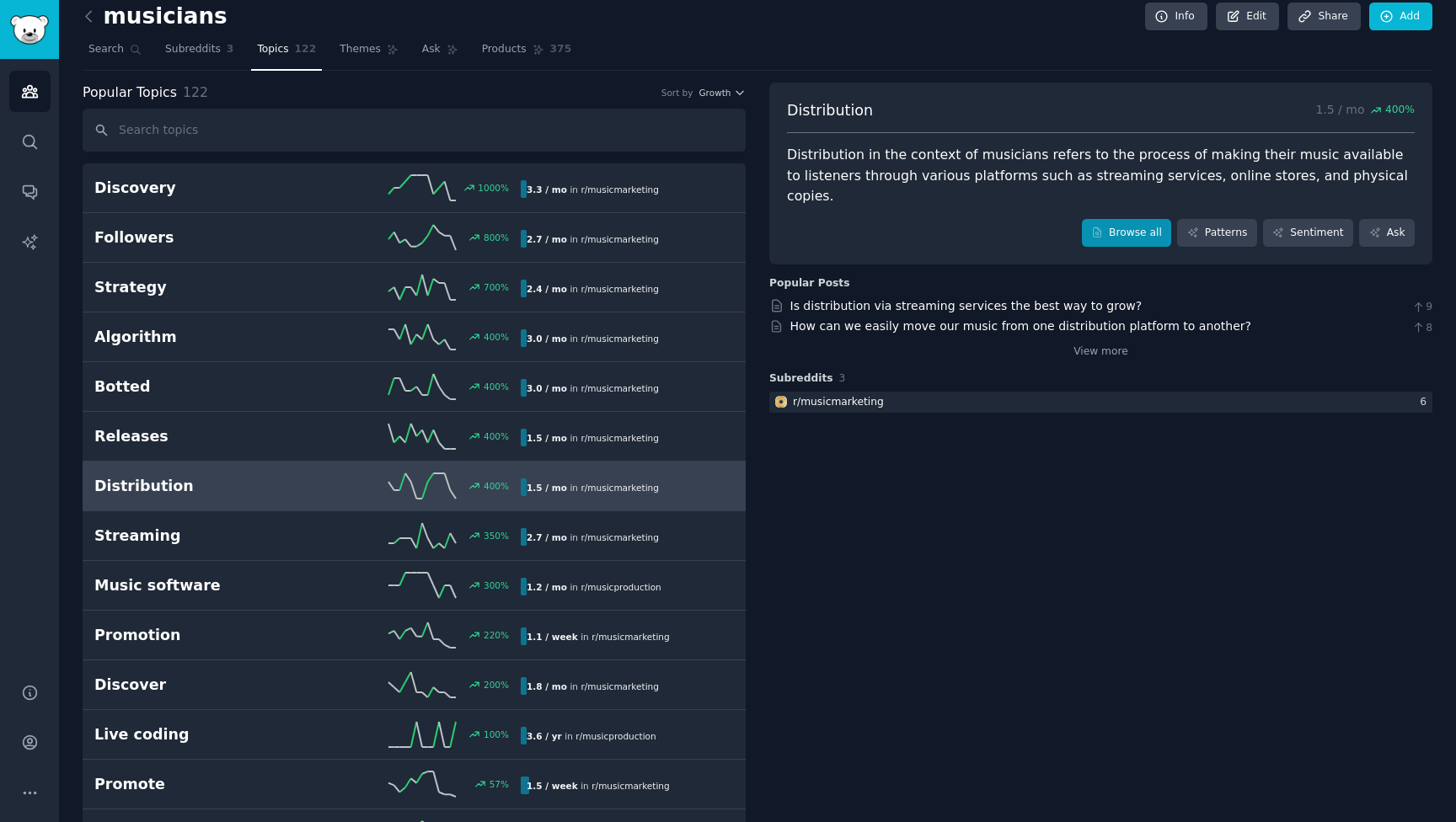
click at [1106, 219] on link "Browse all" at bounding box center [1126, 233] width 90 height 29
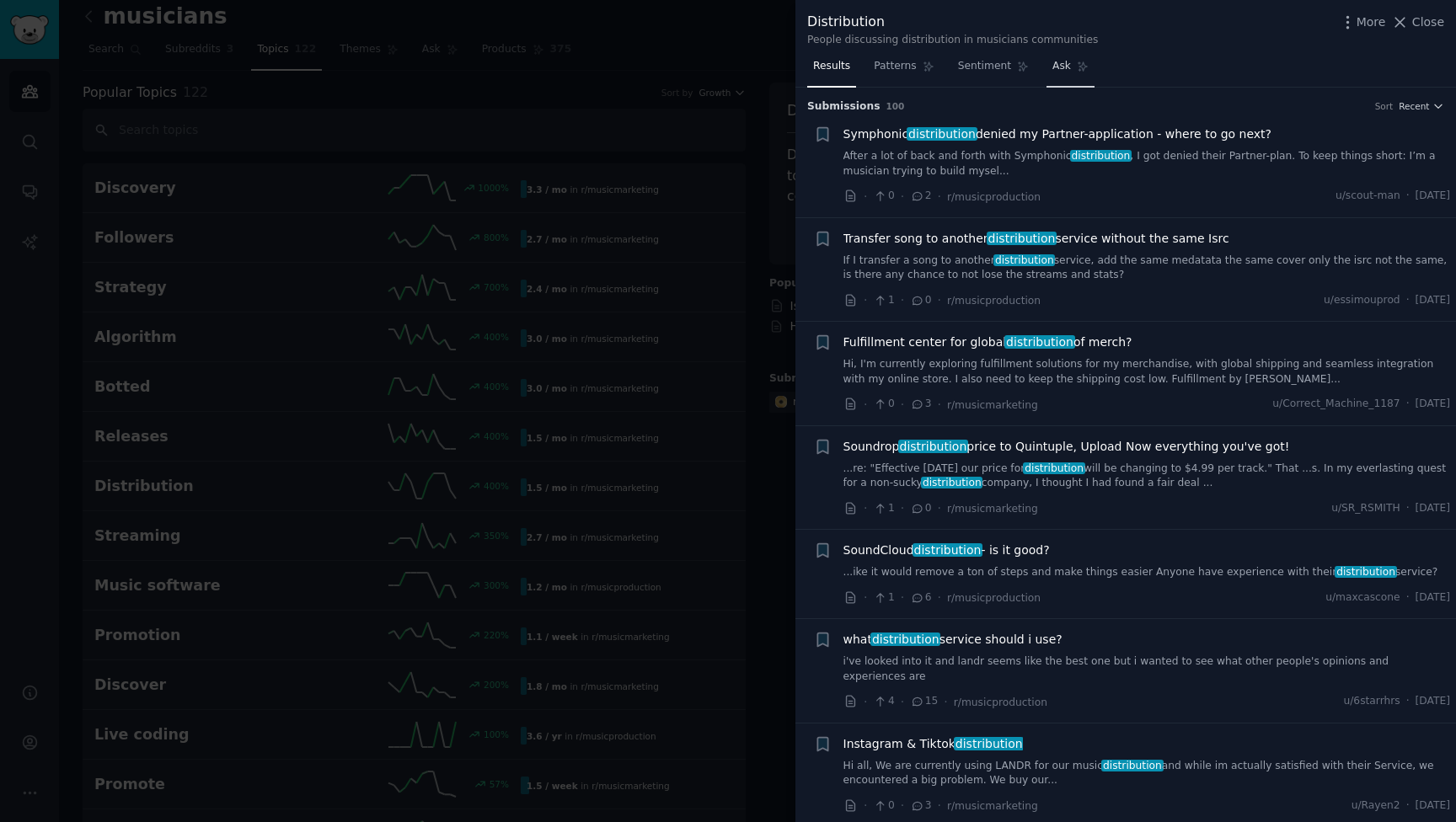
click at [1059, 56] on link "Ask" at bounding box center [1070, 70] width 48 height 35
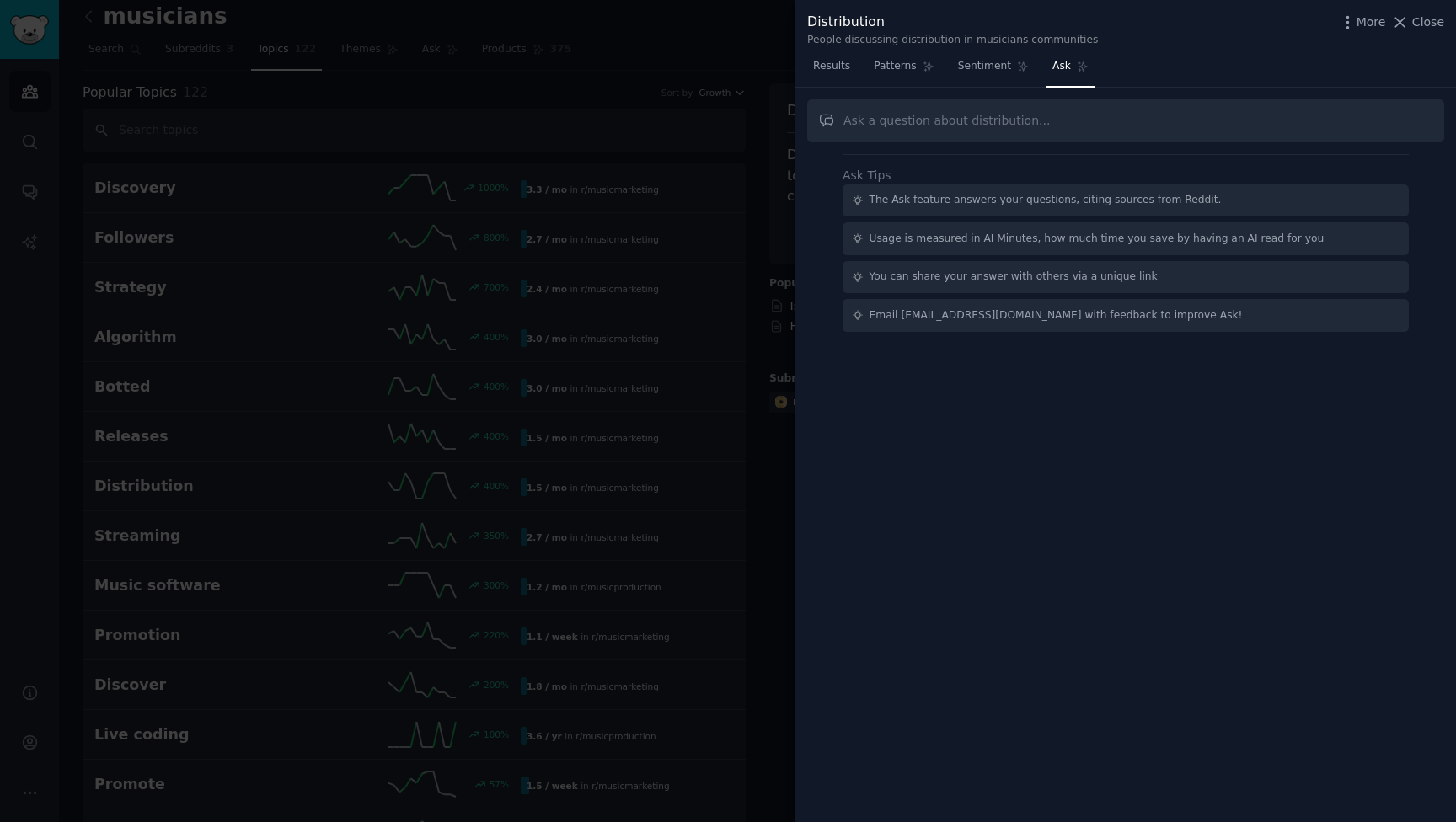
click at [920, 118] on input "text" at bounding box center [1125, 121] width 637 height 43
type input "What would the perfect music distributor look like? Also what are problems with…"
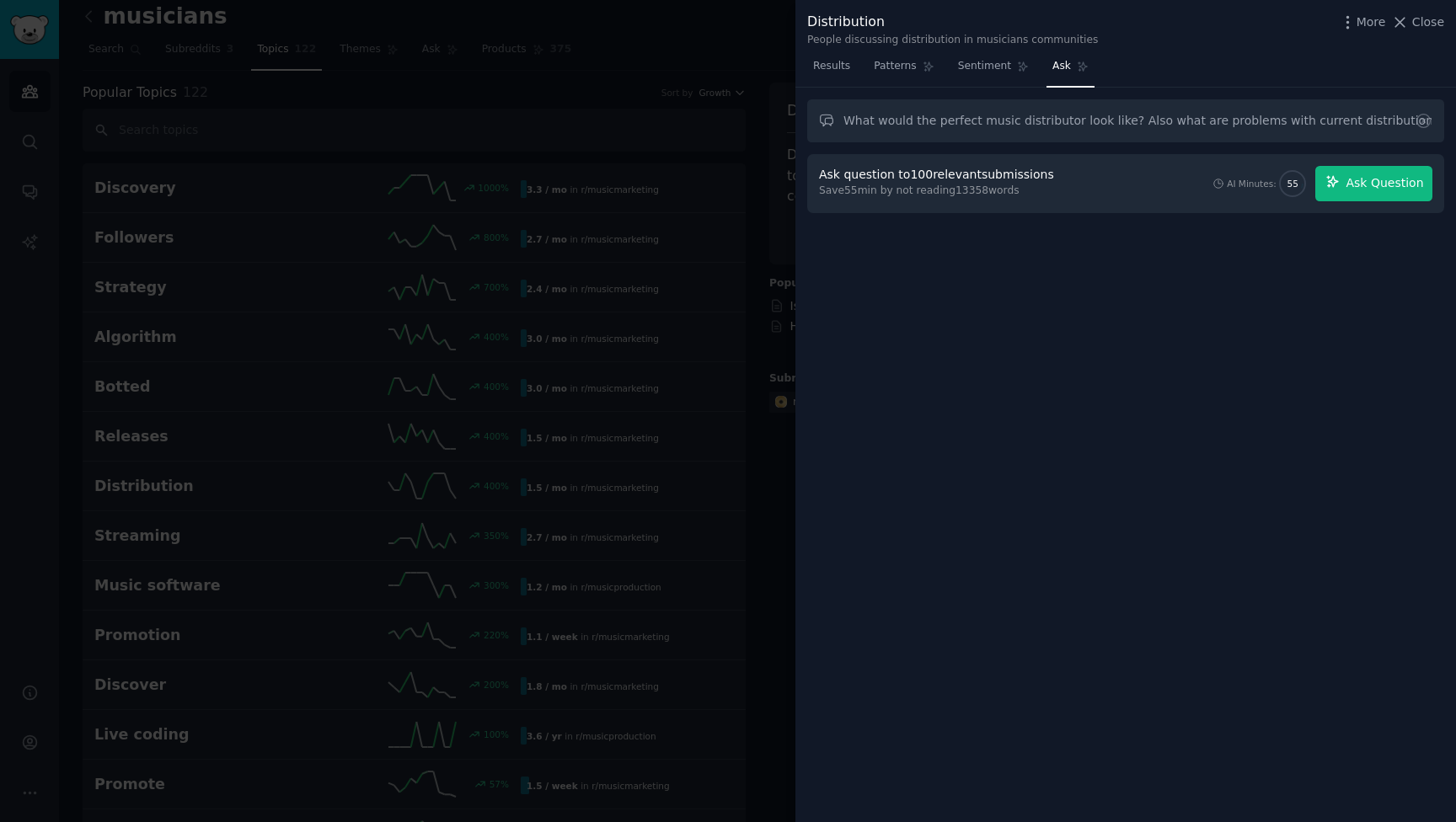
click at [1356, 179] on span "Ask Question" at bounding box center [1384, 183] width 78 height 18
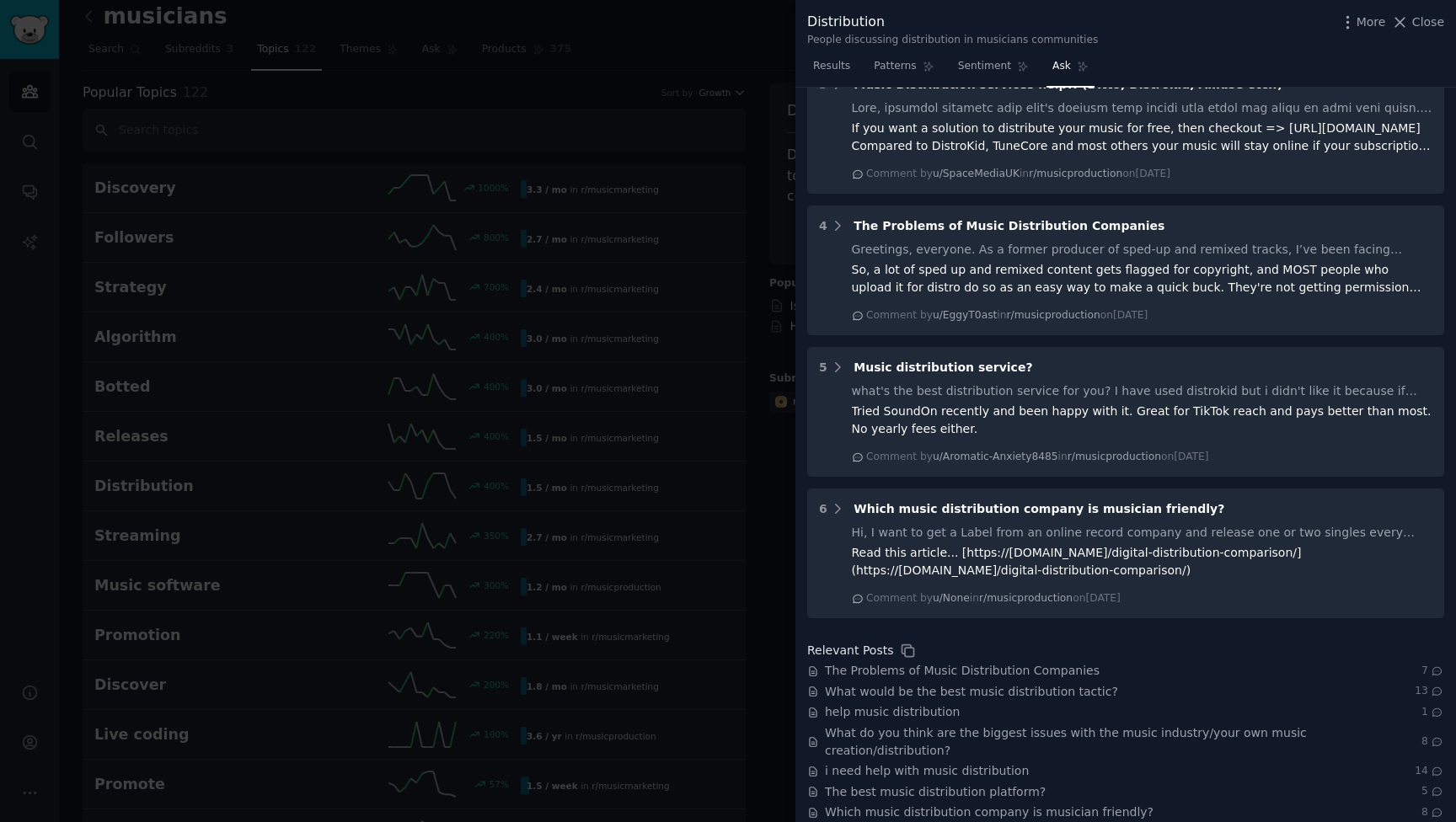
scroll to position [1139, 0]
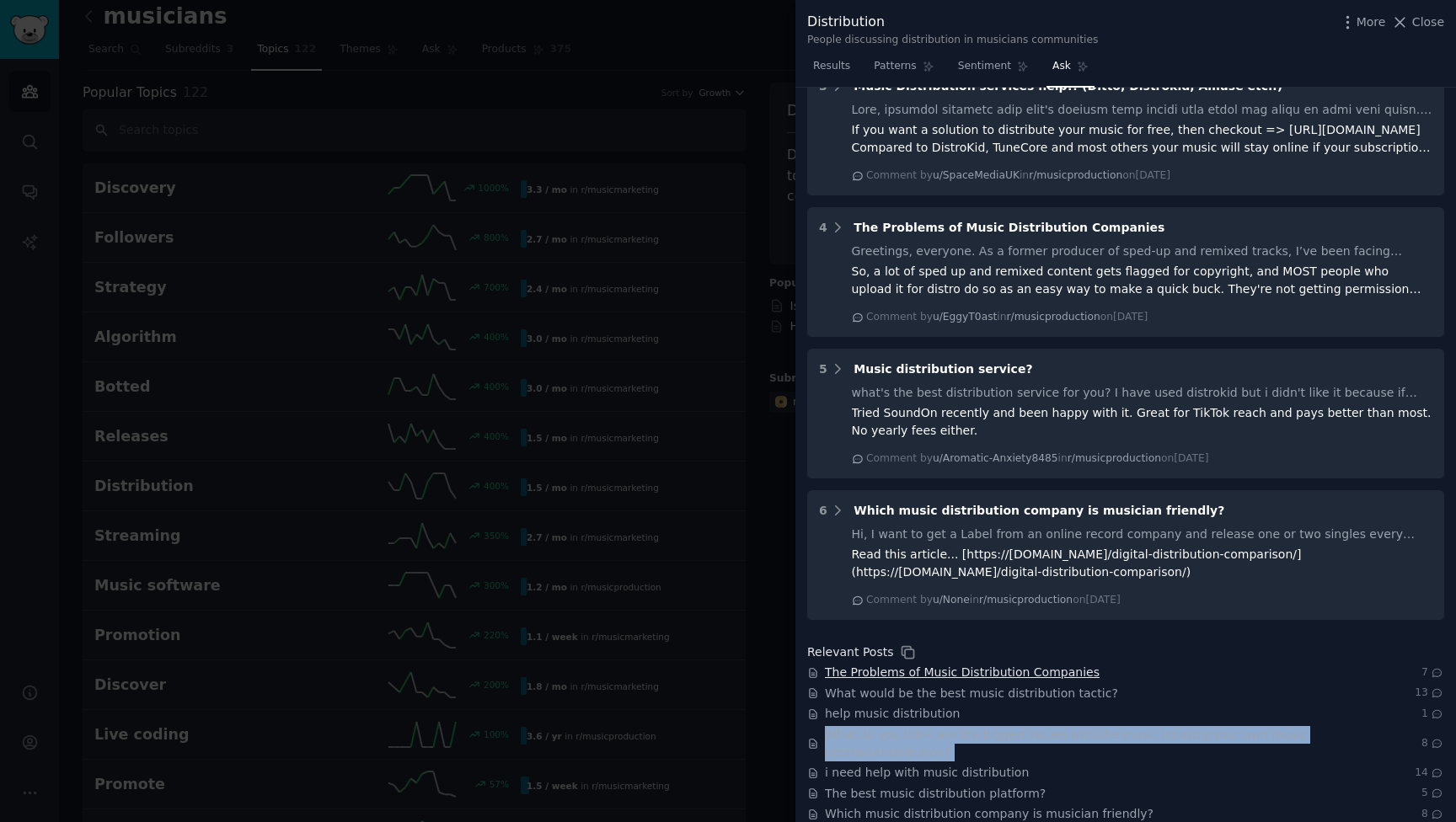
click at [999, 664] on span "The Problems of Music Distribution Companies" at bounding box center [963, 673] width 275 height 18
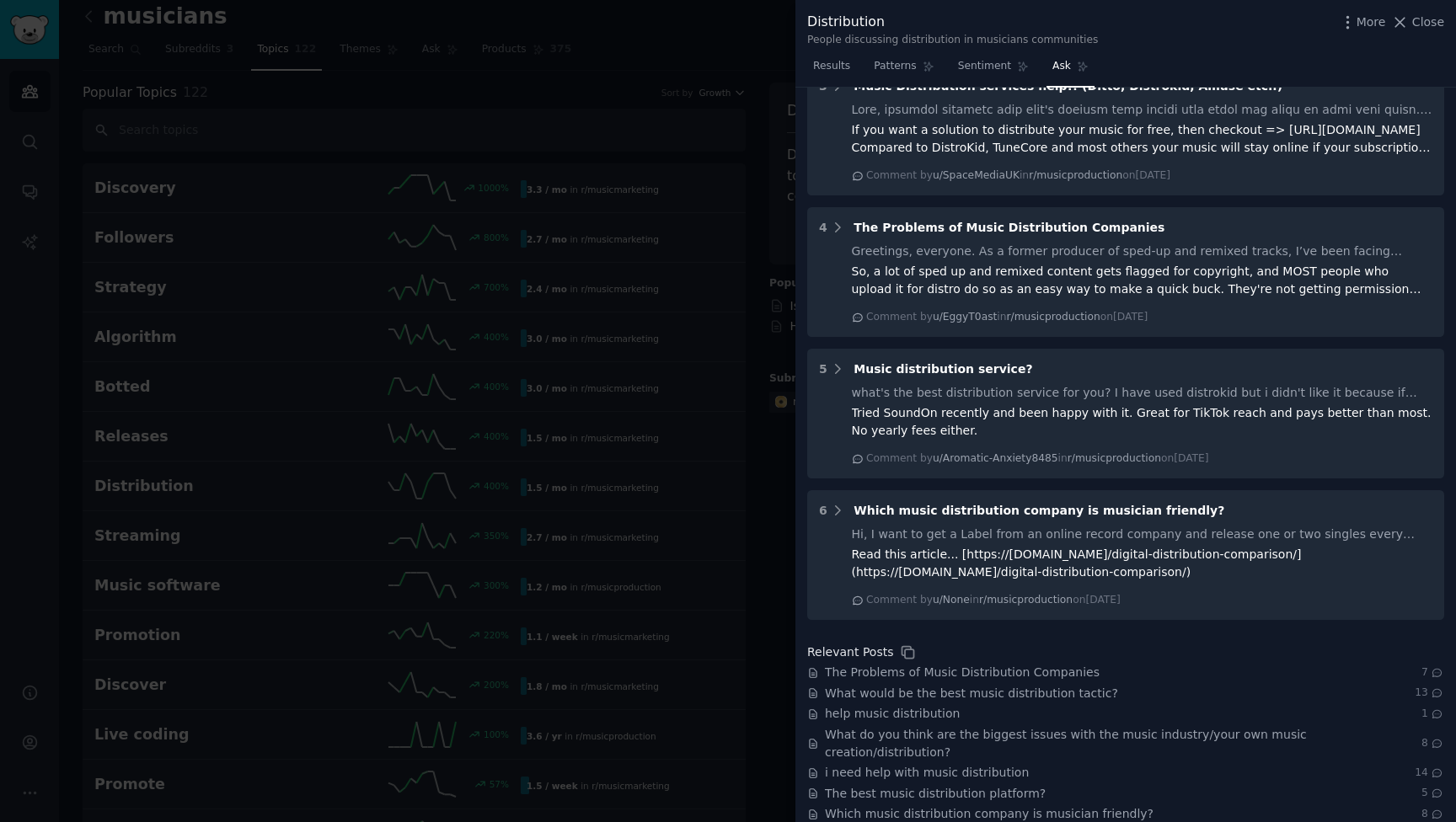
click at [645, 387] on div at bounding box center [728, 411] width 1456 height 822
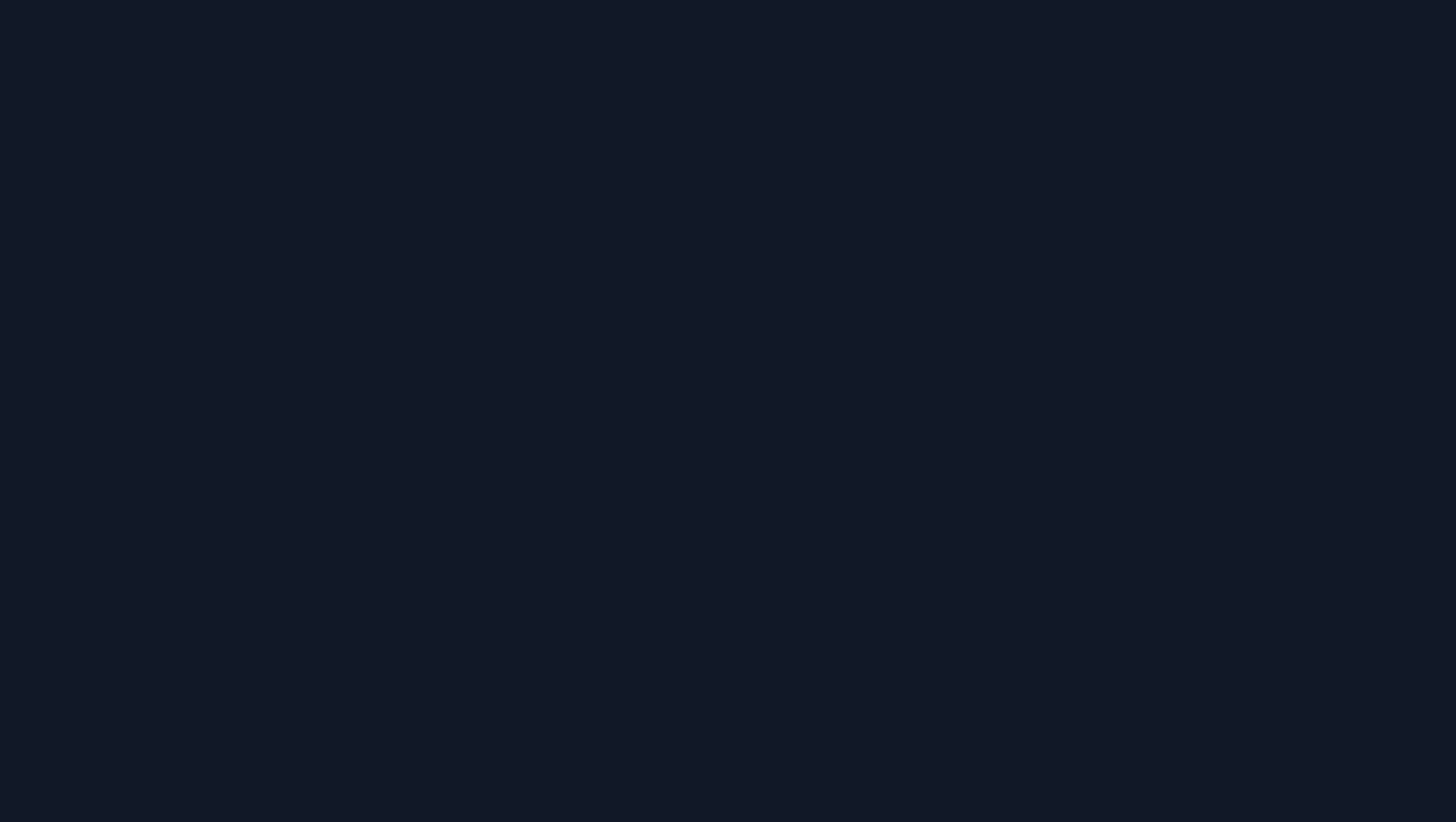
click at [17, 19] on div at bounding box center [728, 411] width 1456 height 822
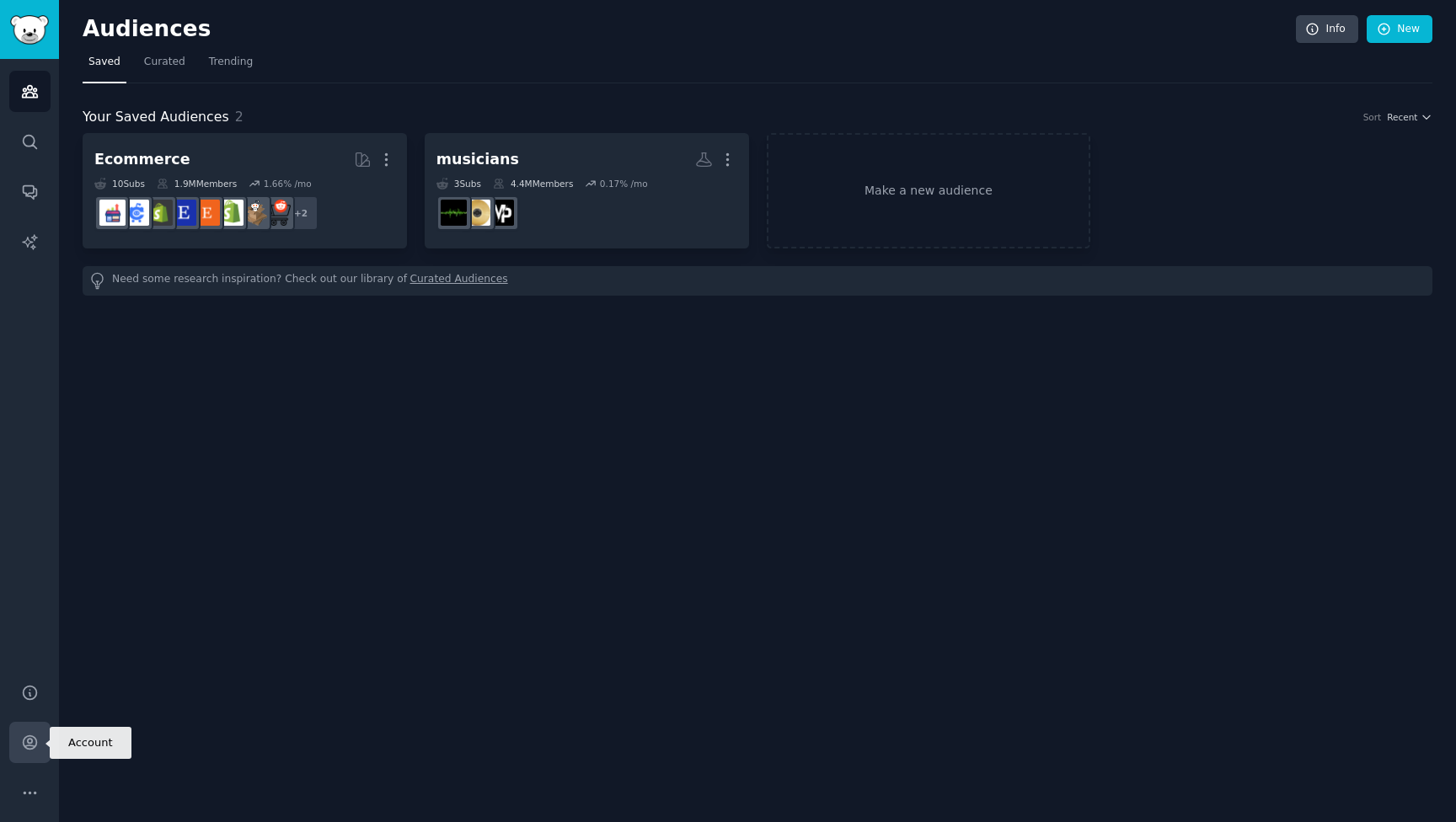
click at [30, 734] on icon "Sidebar" at bounding box center [30, 742] width 18 height 18
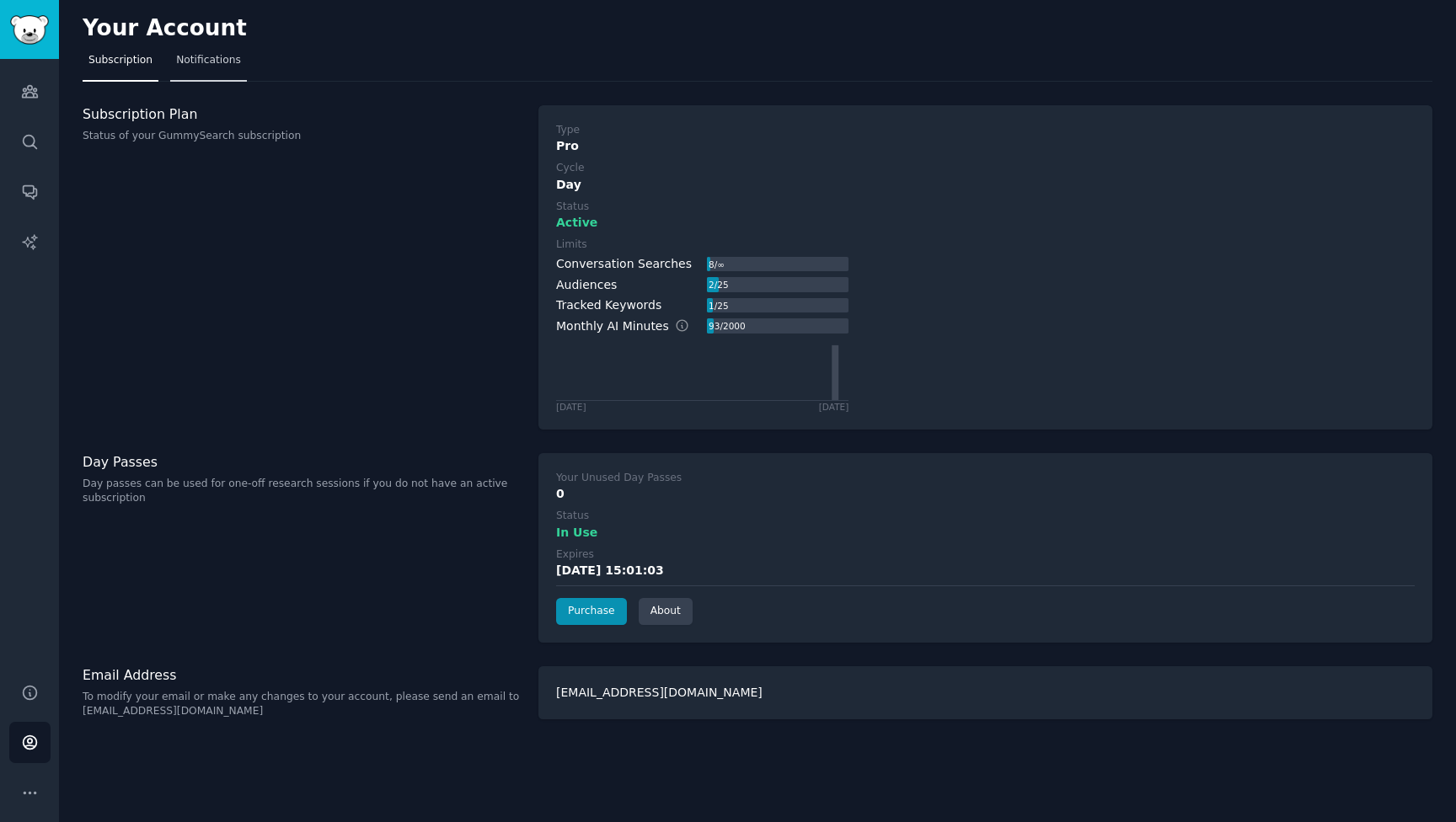
click at [195, 53] on span "Notifications" at bounding box center [208, 60] width 65 height 15
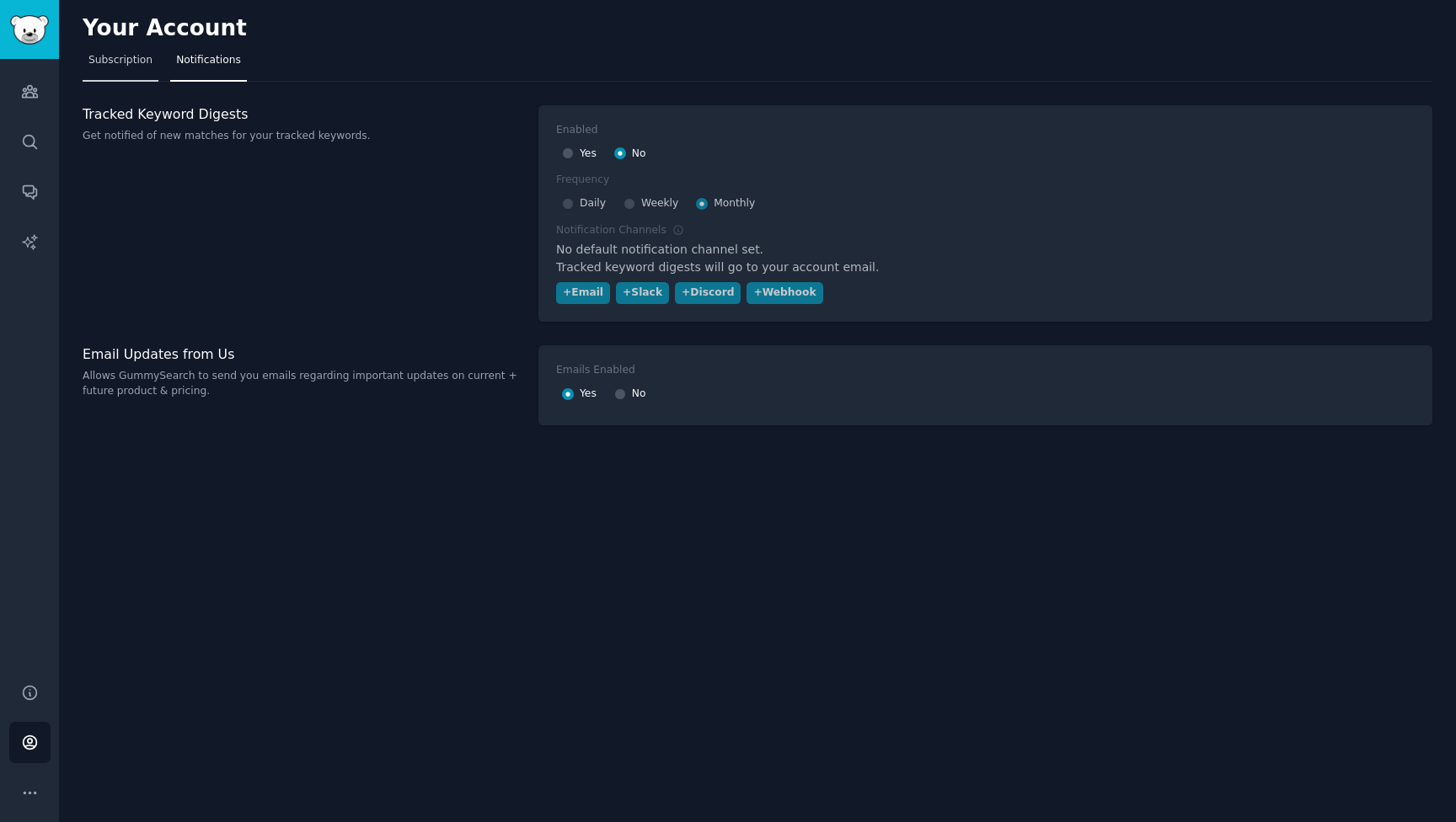
click at [146, 54] on span "Subscription" at bounding box center [121, 60] width 64 height 15
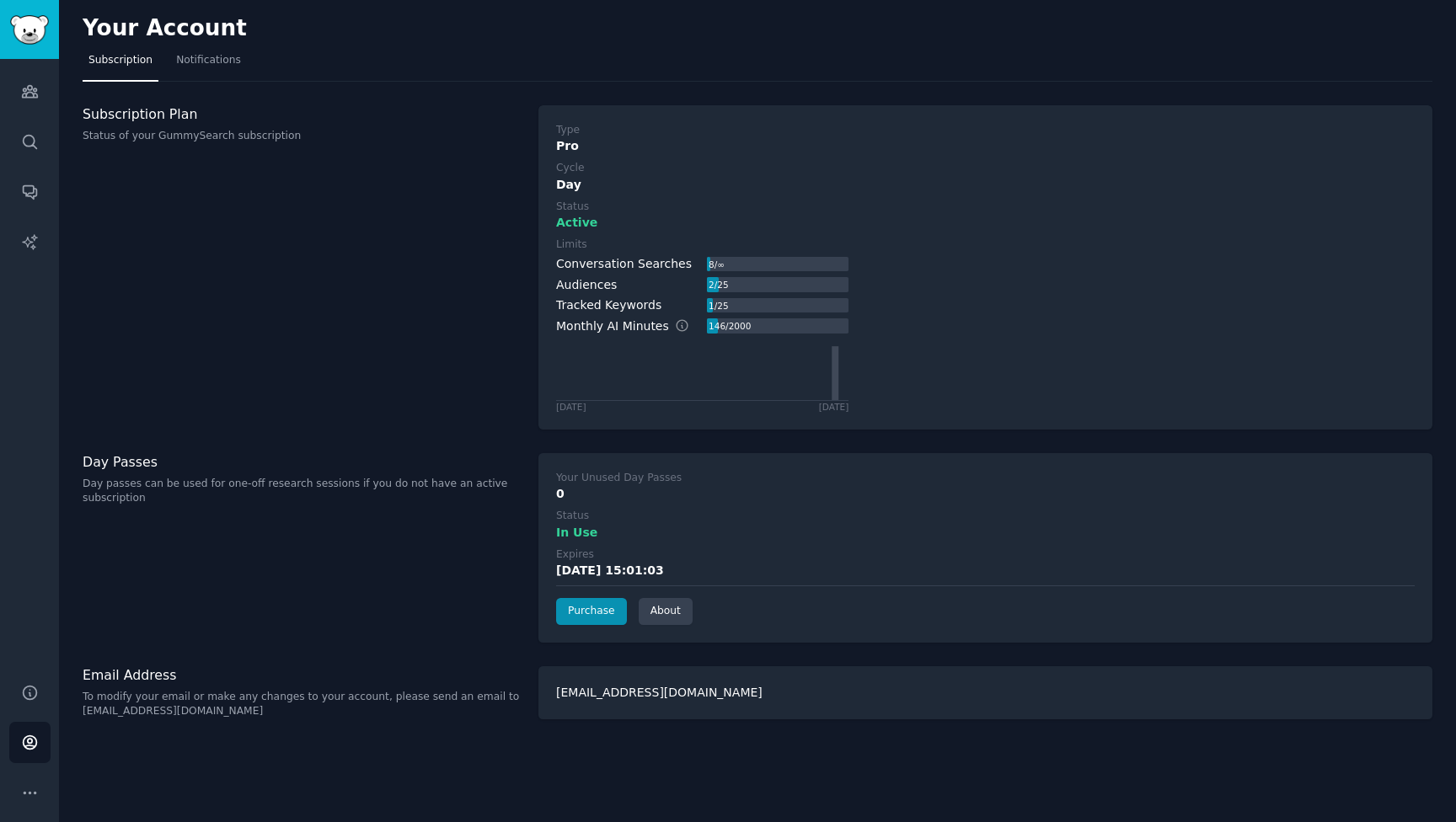
click at [13, 814] on div "Help Account More" at bounding box center [29, 742] width 59 height 159
click at [13, 807] on button "More" at bounding box center [29, 792] width 41 height 41
